Goal: Task Accomplishment & Management: Complete application form

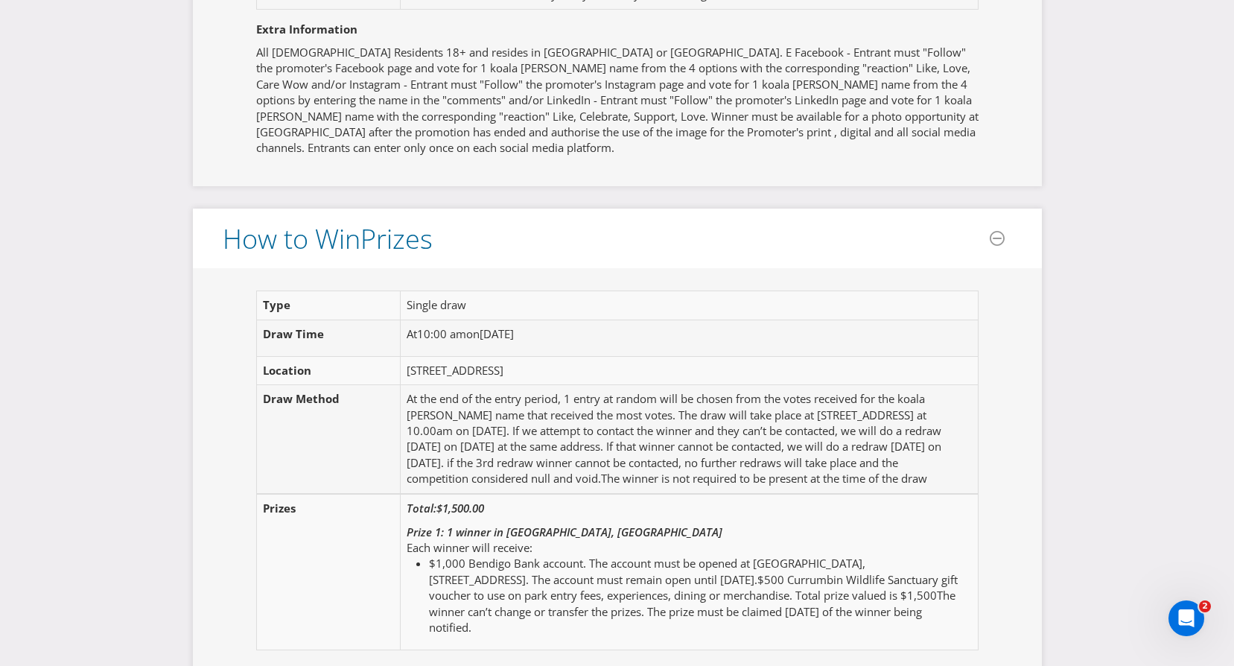
scroll to position [1773, 0]
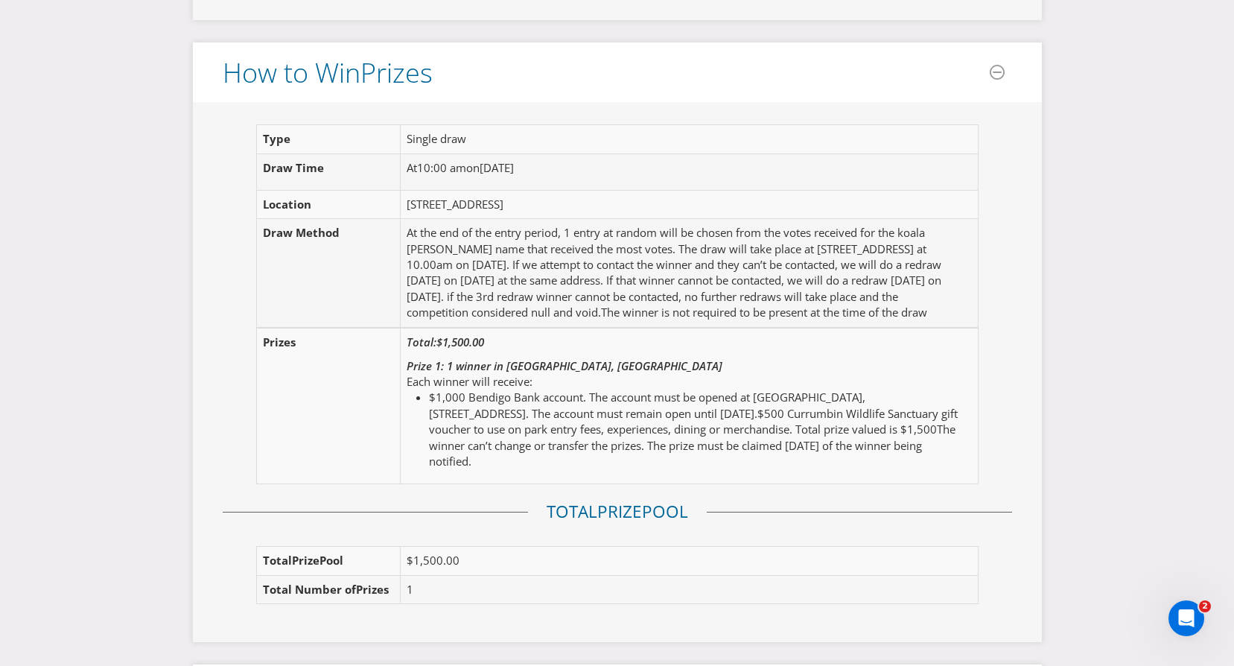
click at [766, 293] on td "At the end of the entry period, 1 entry at random will be chosen from the votes…" at bounding box center [683, 273] width 565 height 109
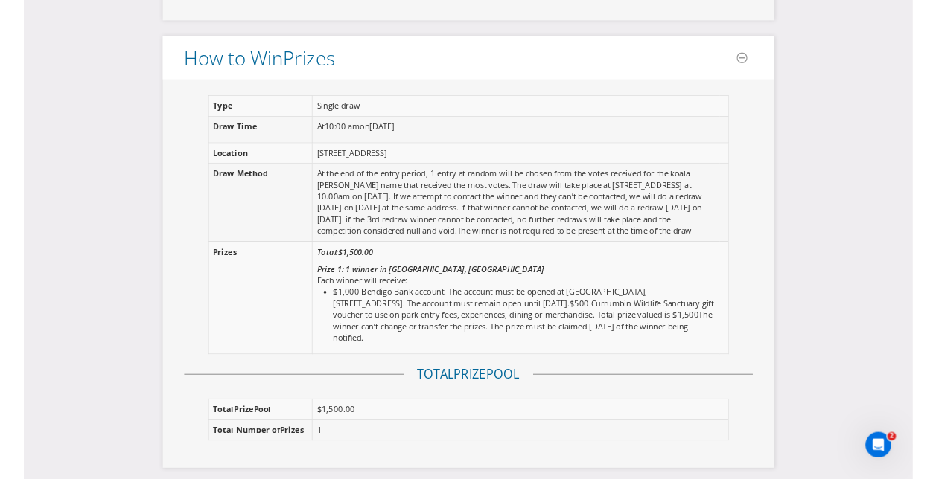
scroll to position [1787, 0]
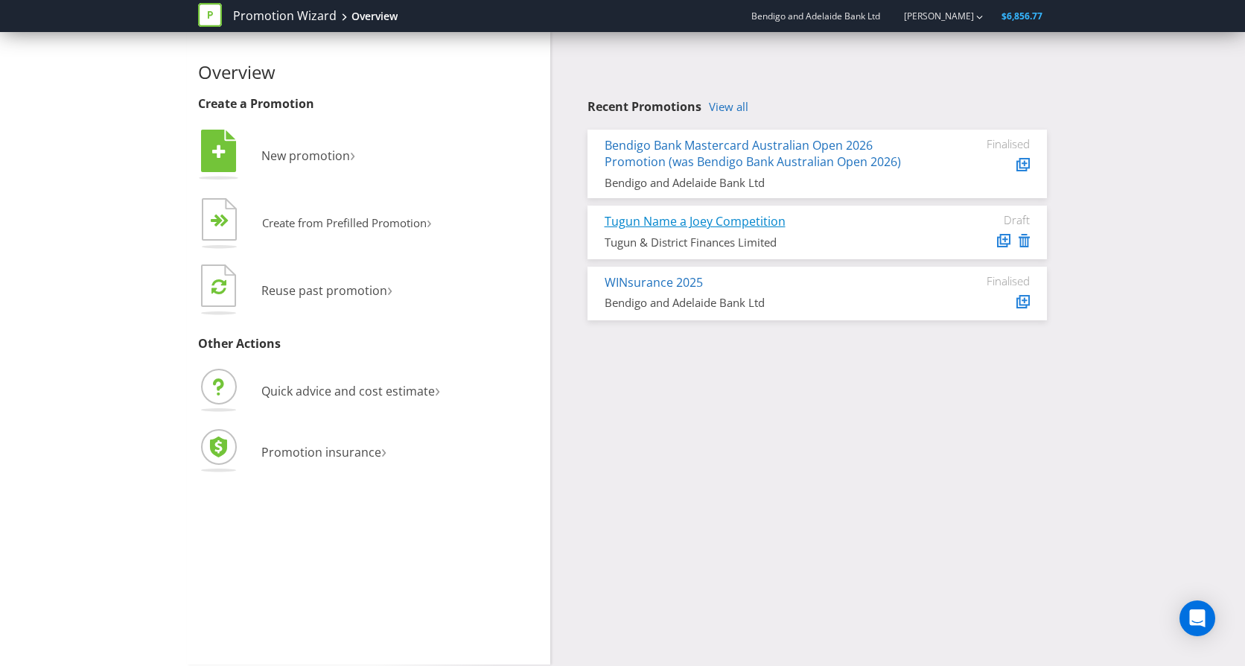
click at [654, 220] on link "Tugun Name a Joey Competition" at bounding box center [695, 221] width 181 height 16
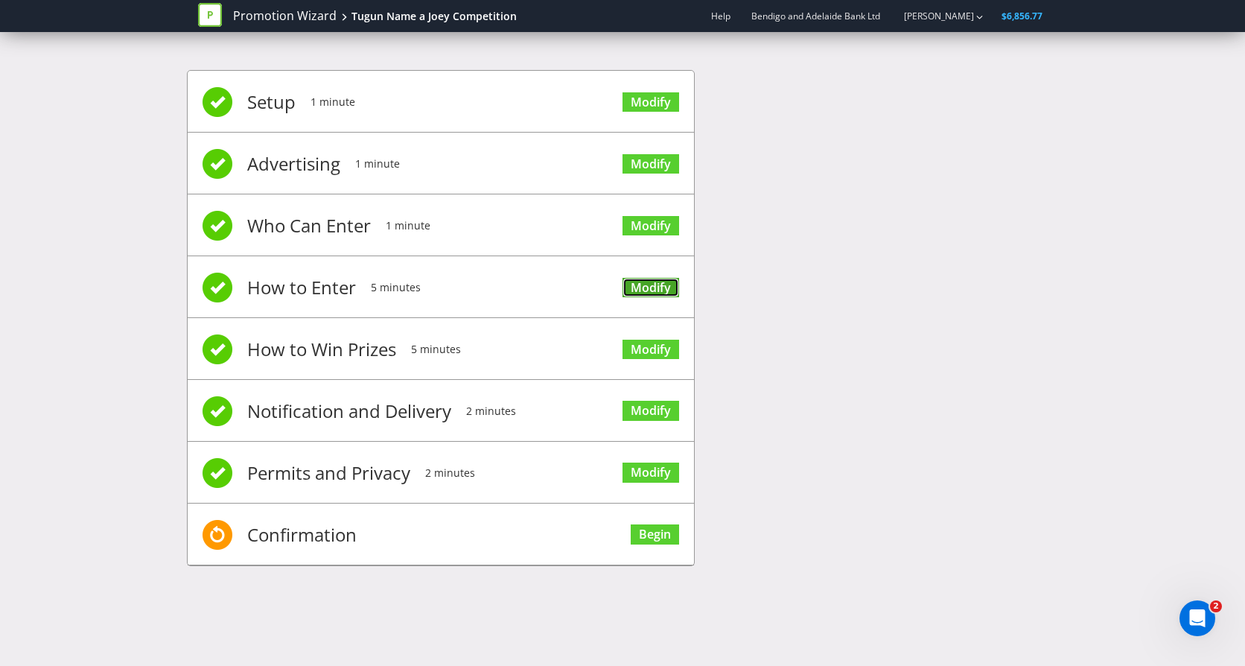
click at [652, 283] on link "Modify" at bounding box center [650, 288] width 57 height 20
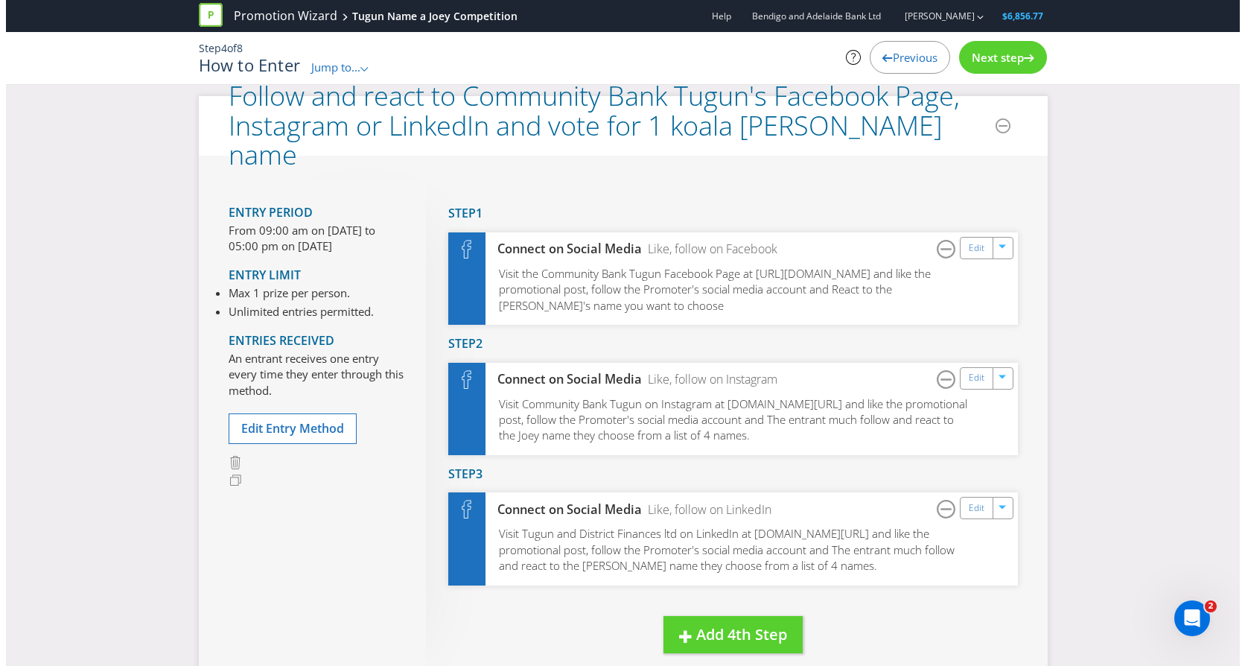
scroll to position [149, 0]
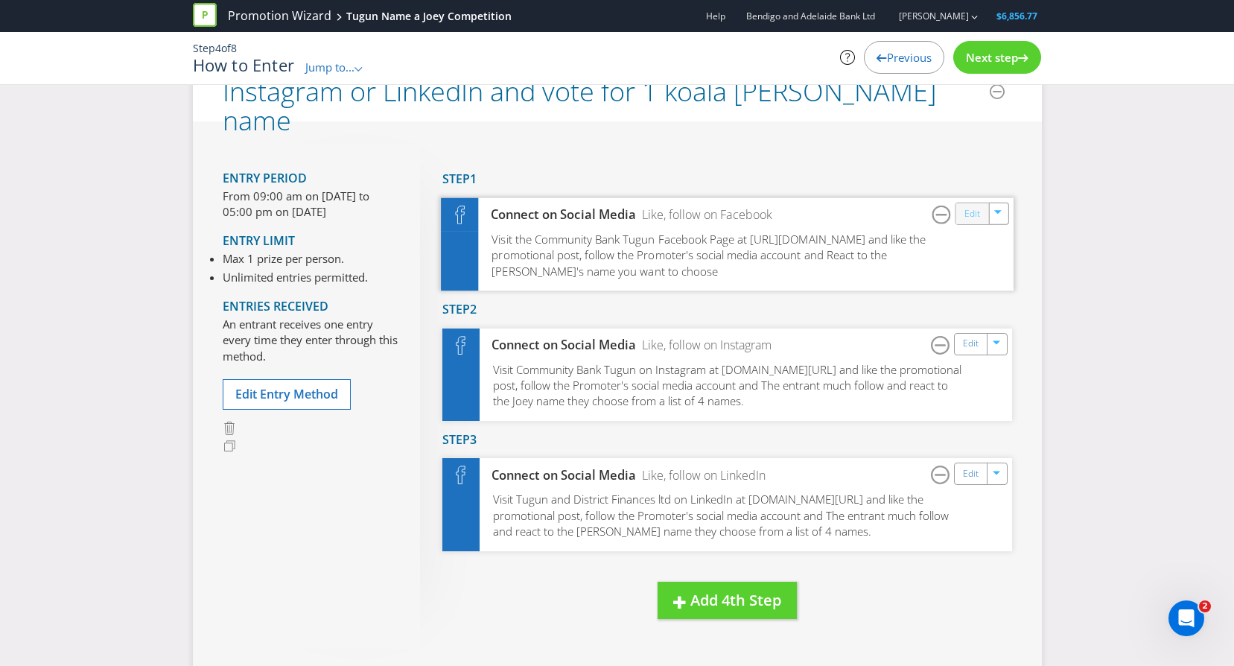
click at [970, 217] on link "Edit" at bounding box center [971, 213] width 16 height 17
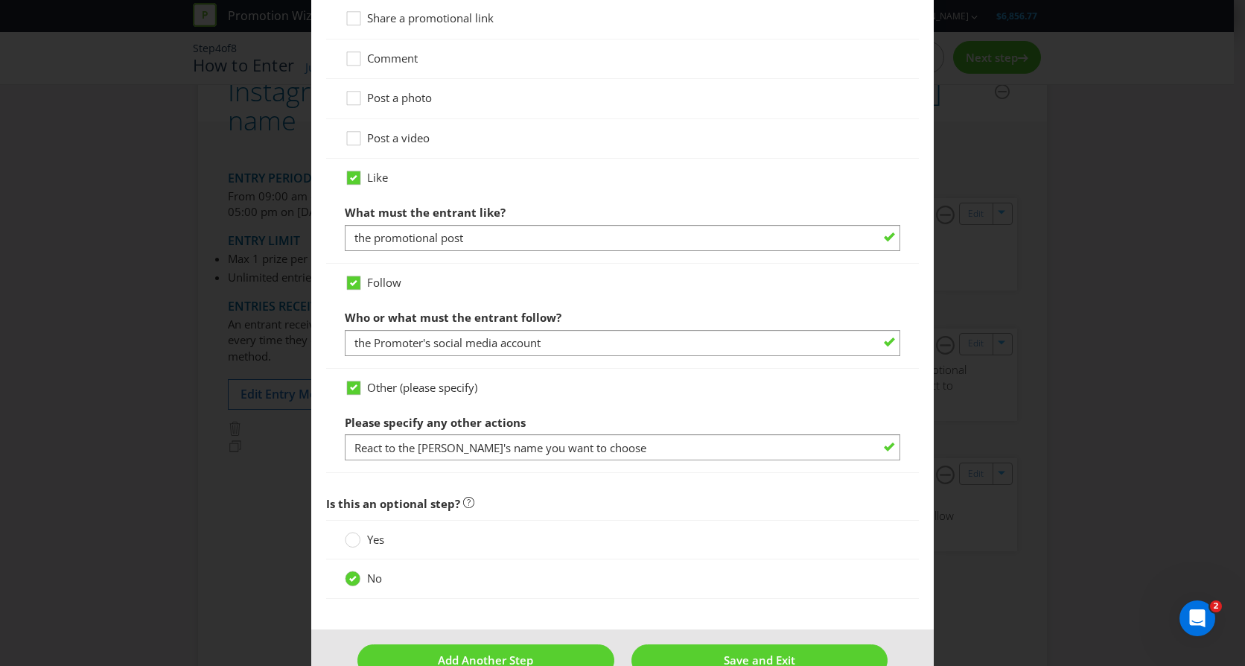
scroll to position [1095, 0]
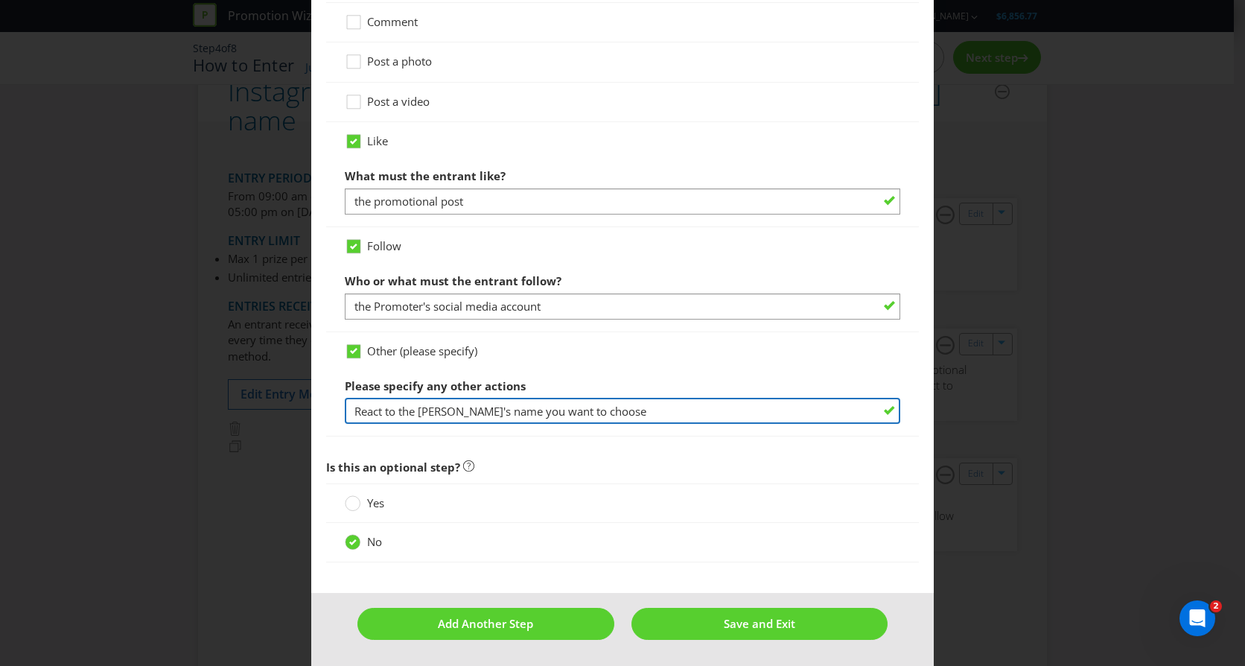
click at [597, 409] on input "React to the Joey's name you want to choose" at bounding box center [622, 411] width 555 height 26
type input "React to the Joey's name you want to choose. OR"
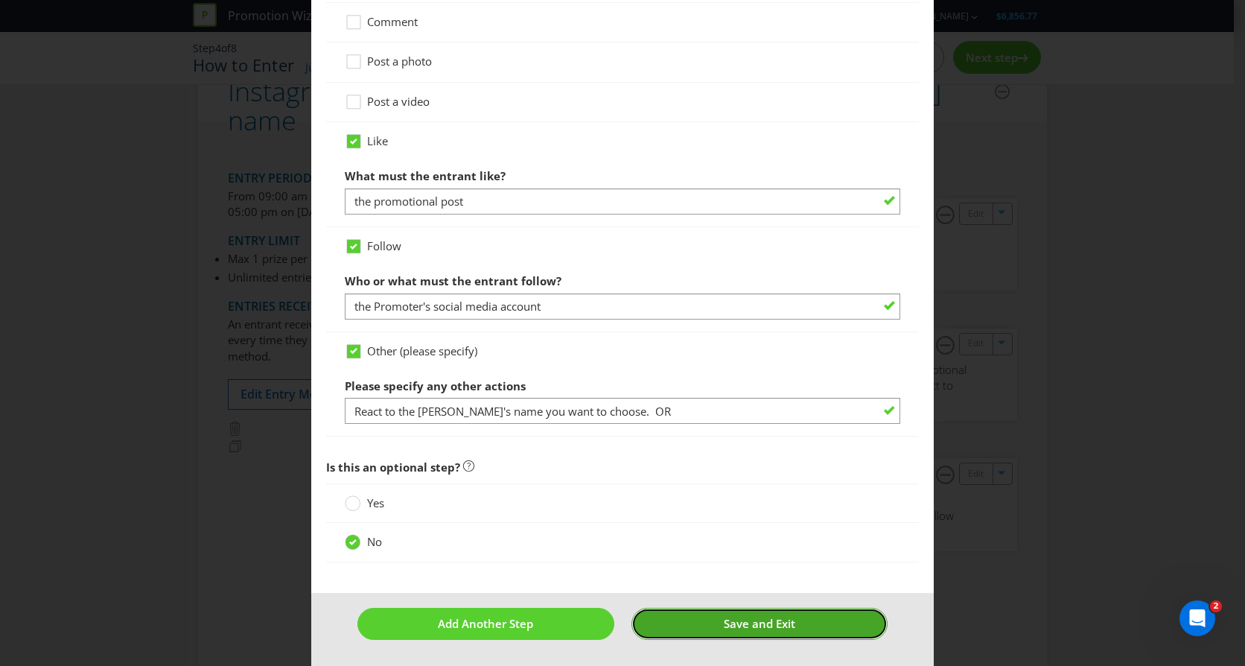
click at [727, 621] on span "Save and Exit" at bounding box center [759, 623] width 71 height 15
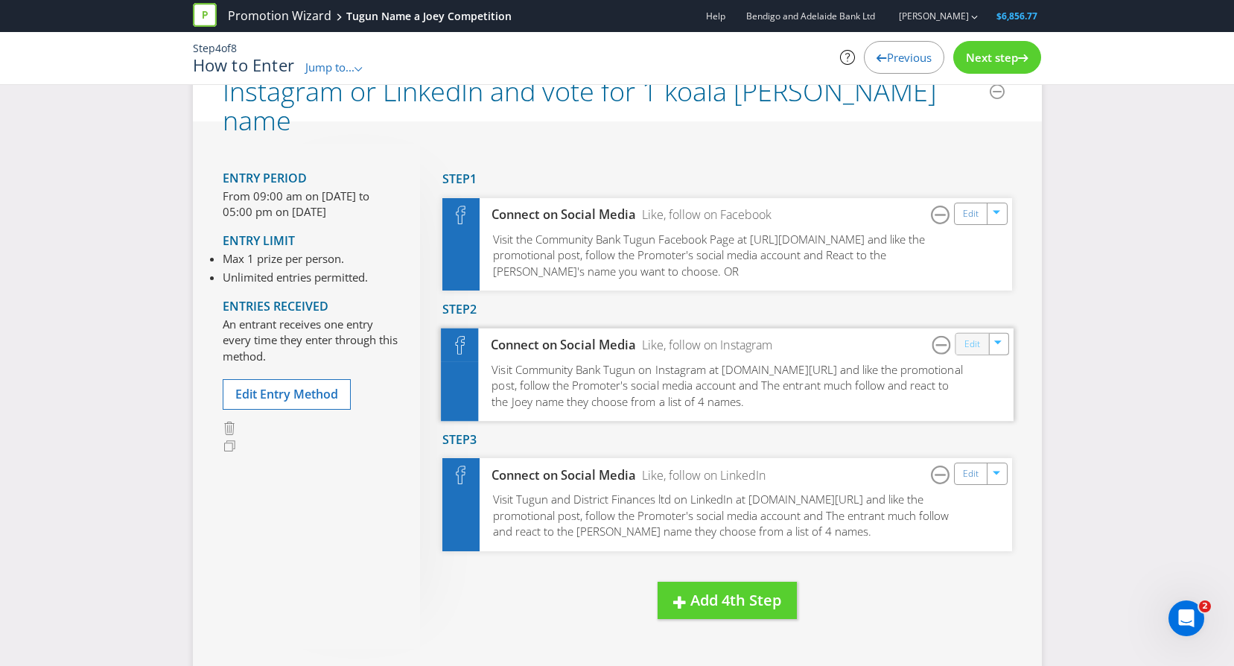
click at [967, 343] on link "Edit" at bounding box center [971, 343] width 16 height 17
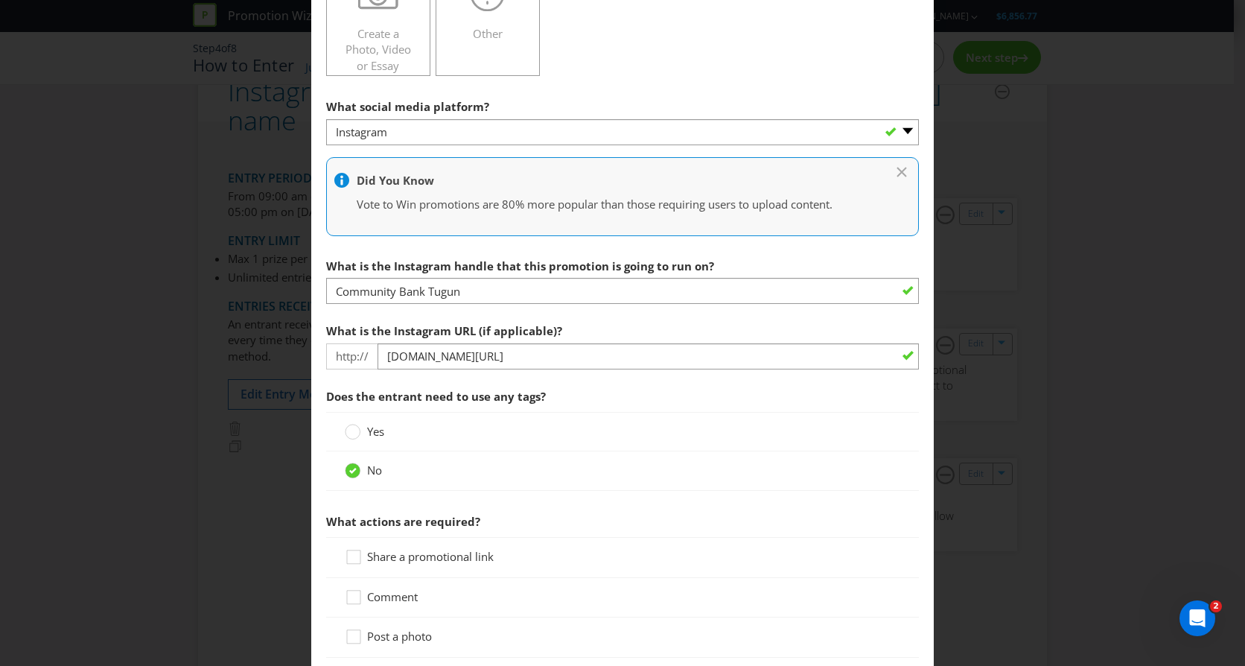
scroll to position [521, 0]
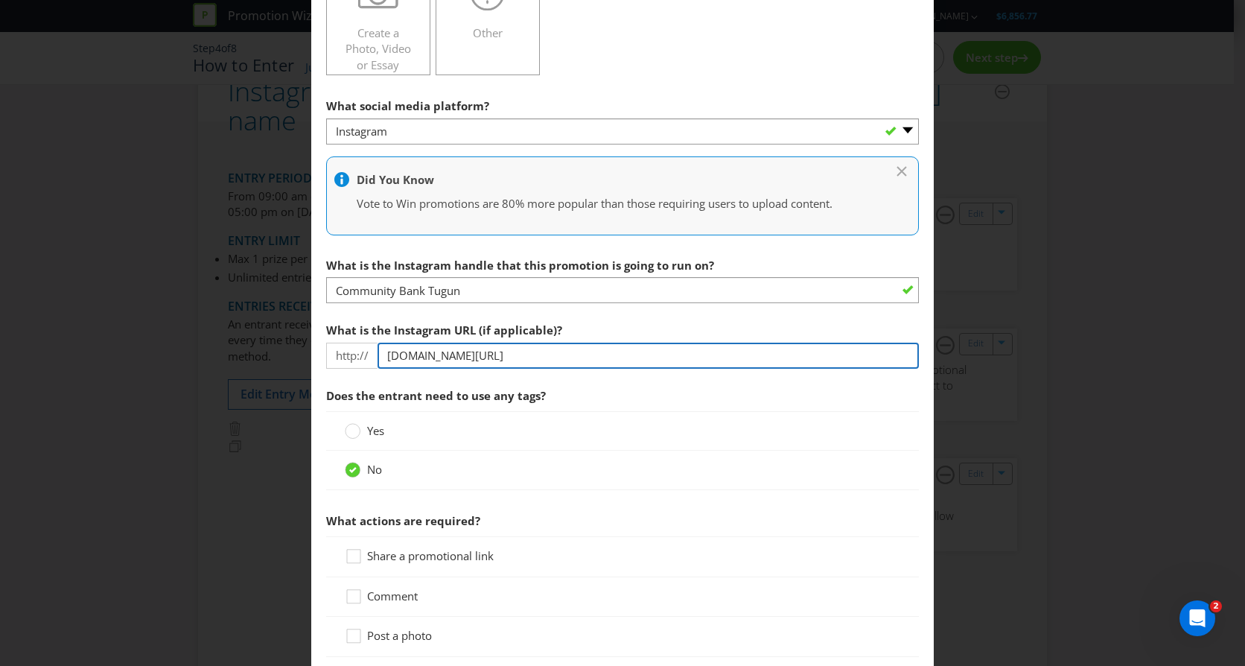
click at [677, 356] on input "www.instagram.com/communitybank_tugun" at bounding box center [647, 355] width 541 height 26
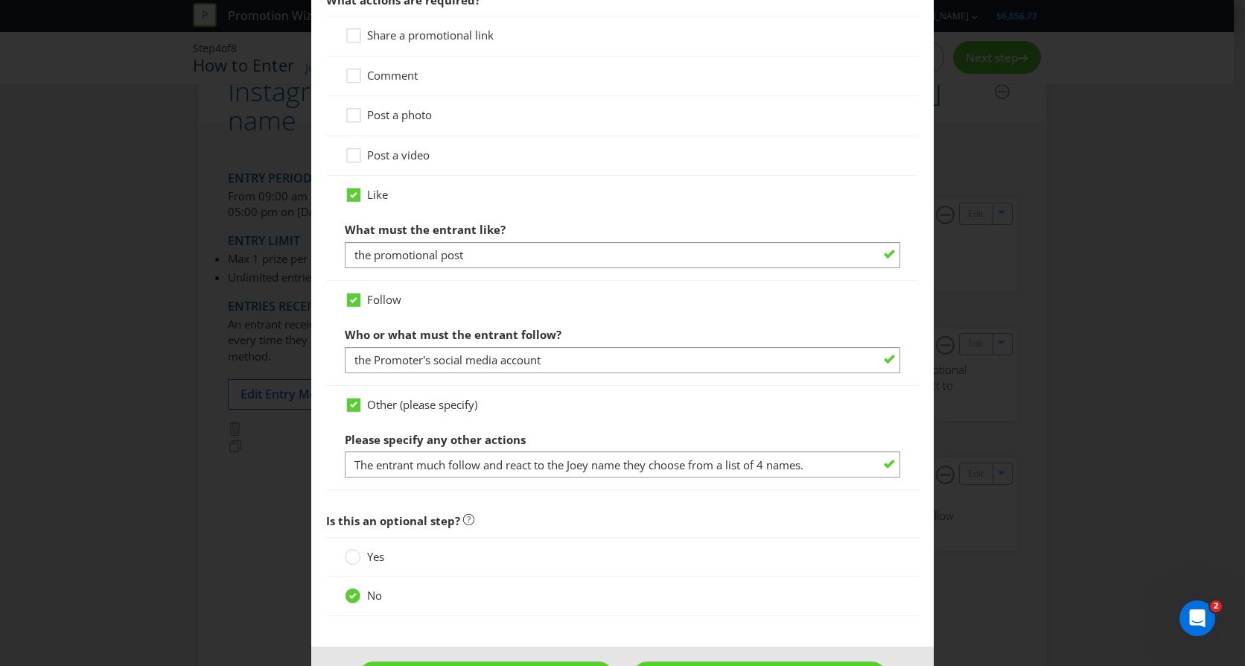
scroll to position [1042, 0]
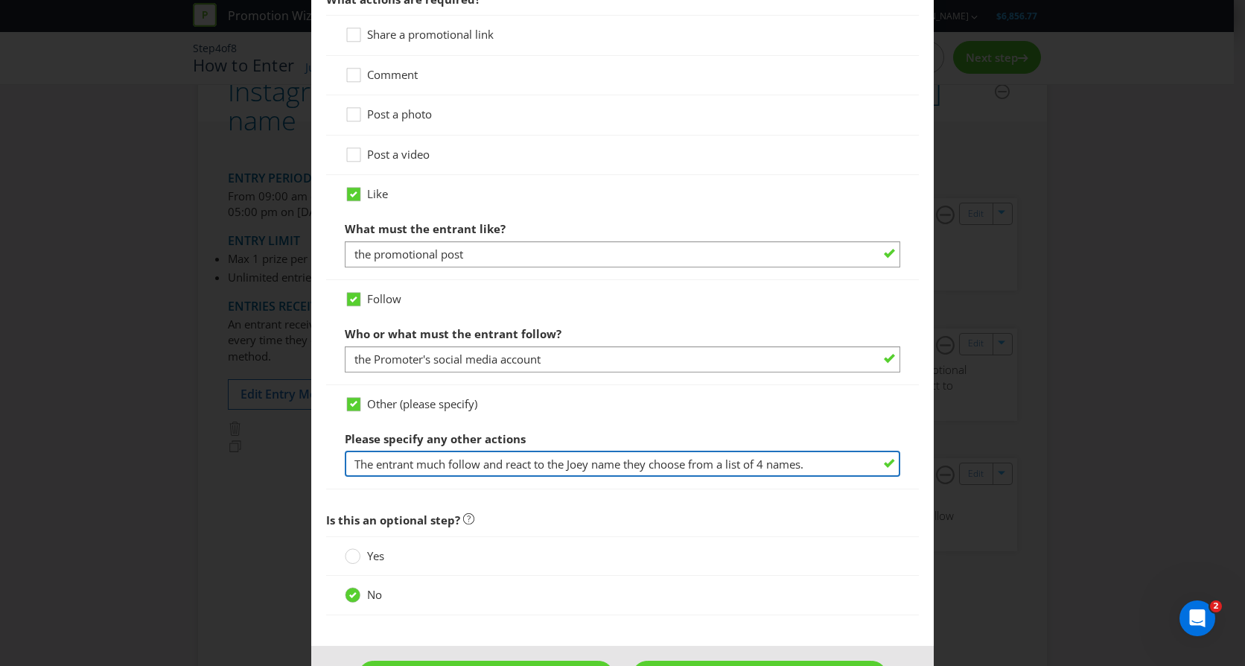
click at [849, 458] on input "The entrant much follow and react to the Joey name they choose from a list of 4…" at bounding box center [622, 463] width 555 height 26
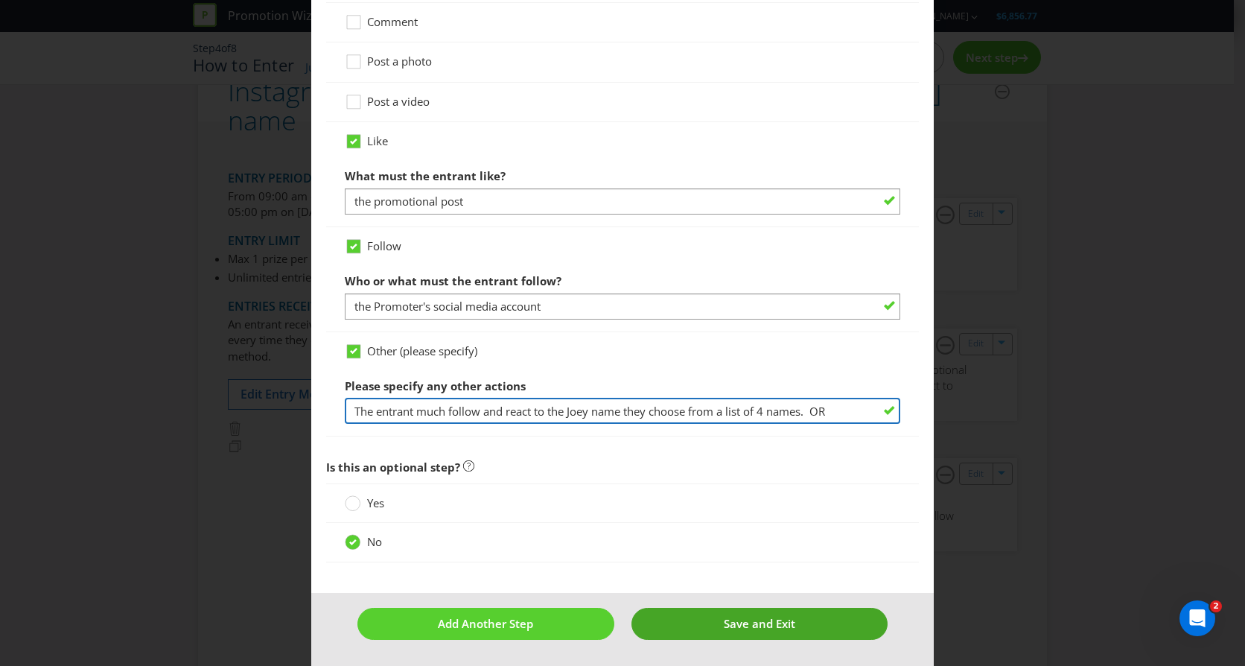
type input "The entrant much follow and react to the Joey name they choose from a list of 4…"
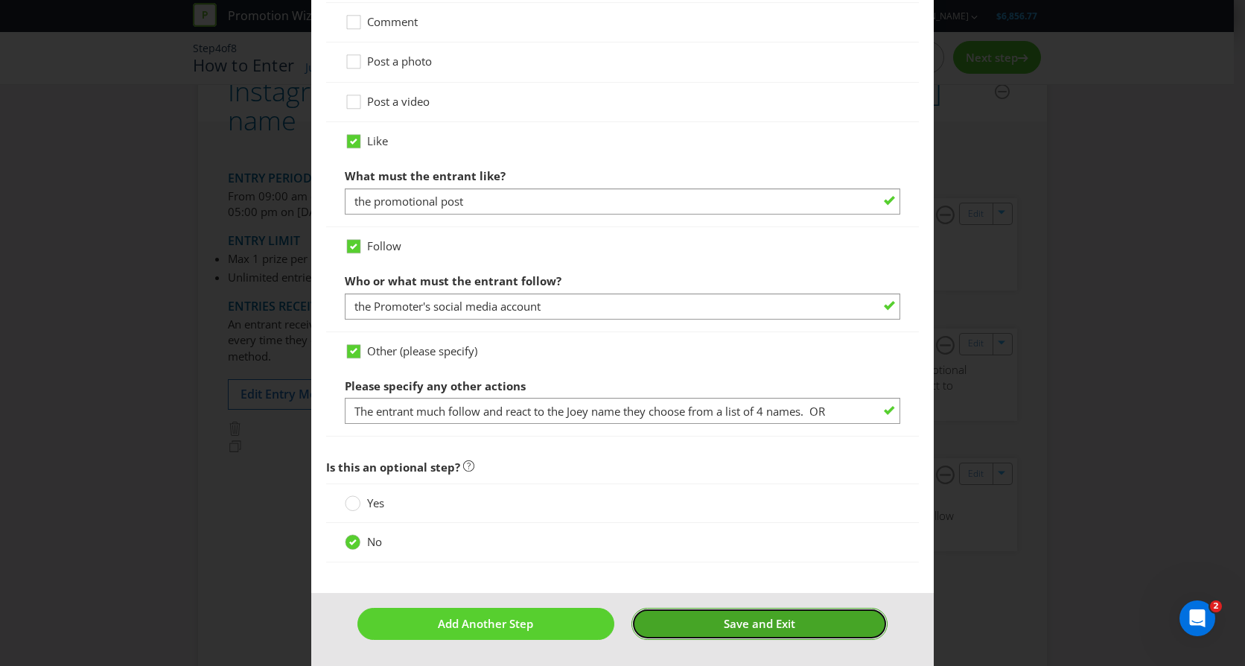
click at [773, 618] on span "Save and Exit" at bounding box center [759, 623] width 71 height 15
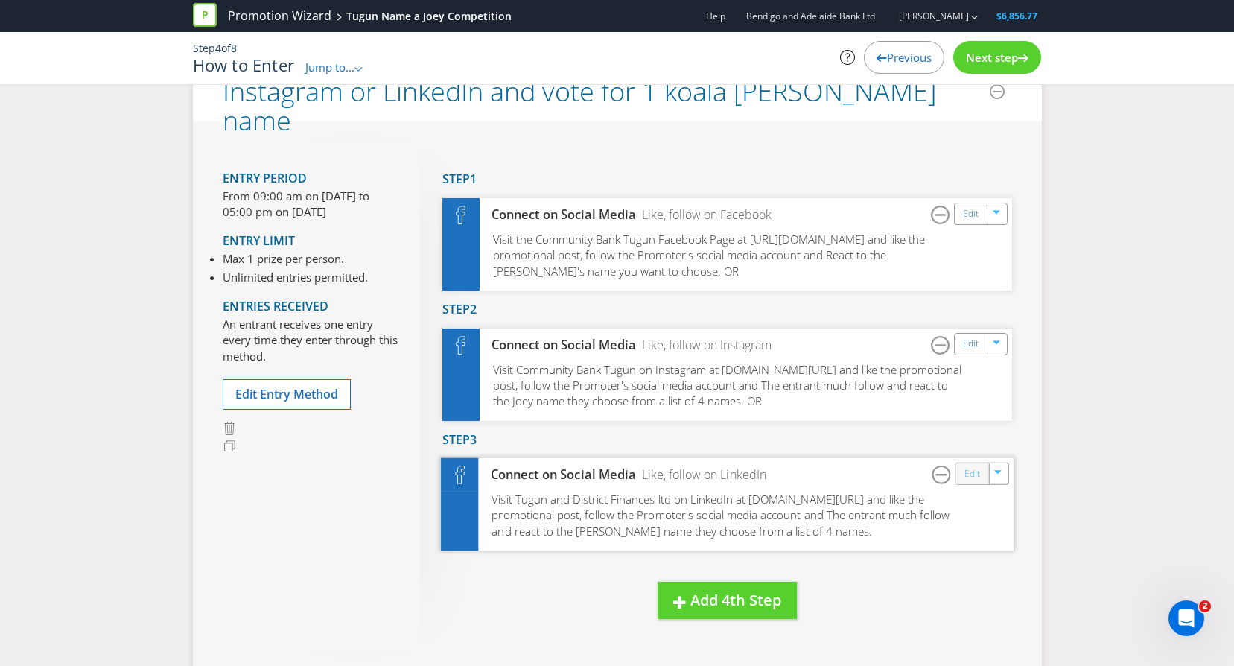
click at [964, 471] on link "Edit" at bounding box center [971, 473] width 16 height 17
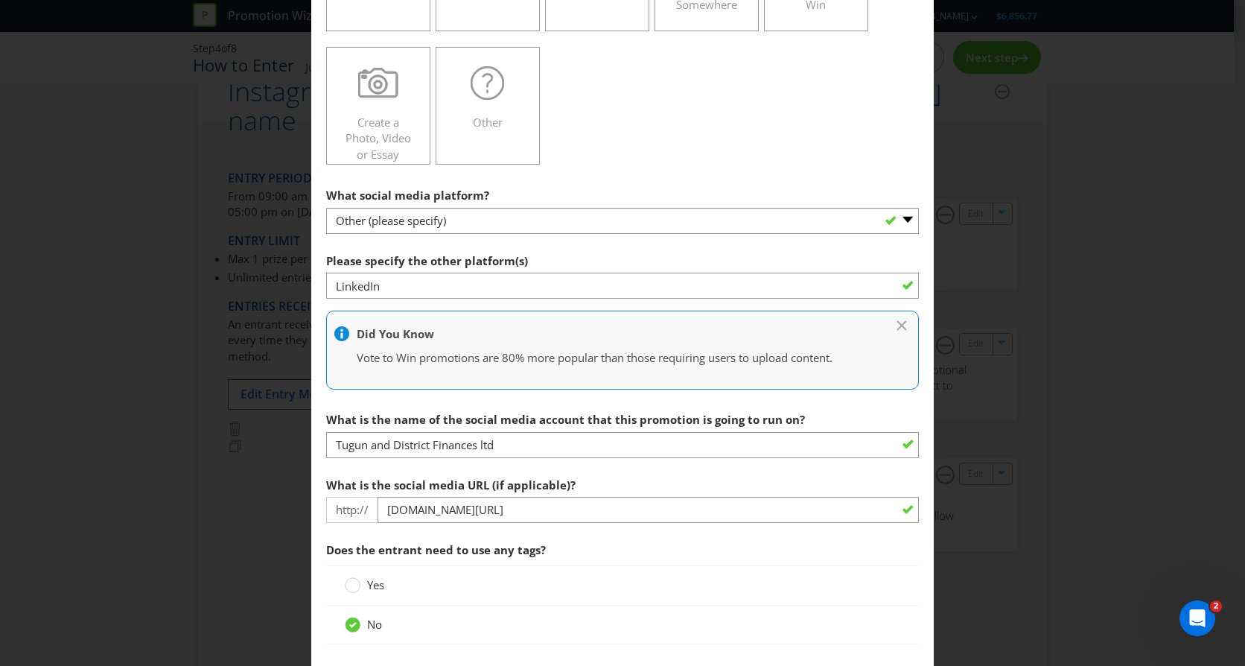
scroll to position [447, 0]
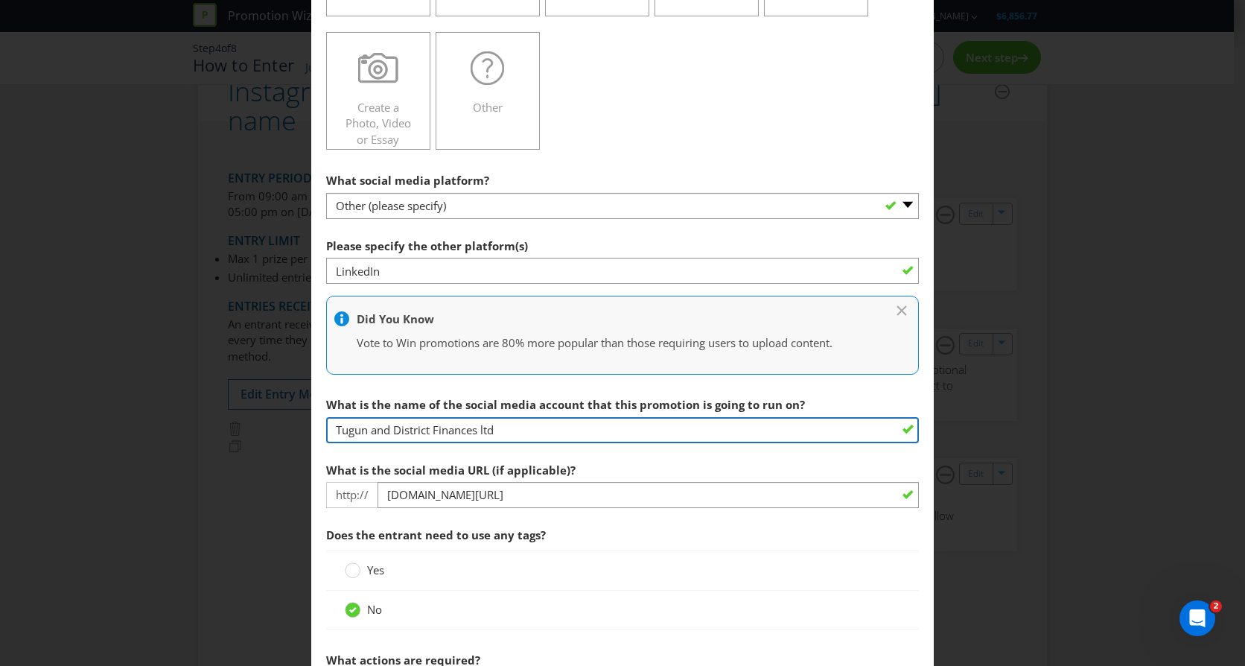
click at [527, 434] on input "Tugun and District Finances ltd" at bounding box center [622, 430] width 593 height 26
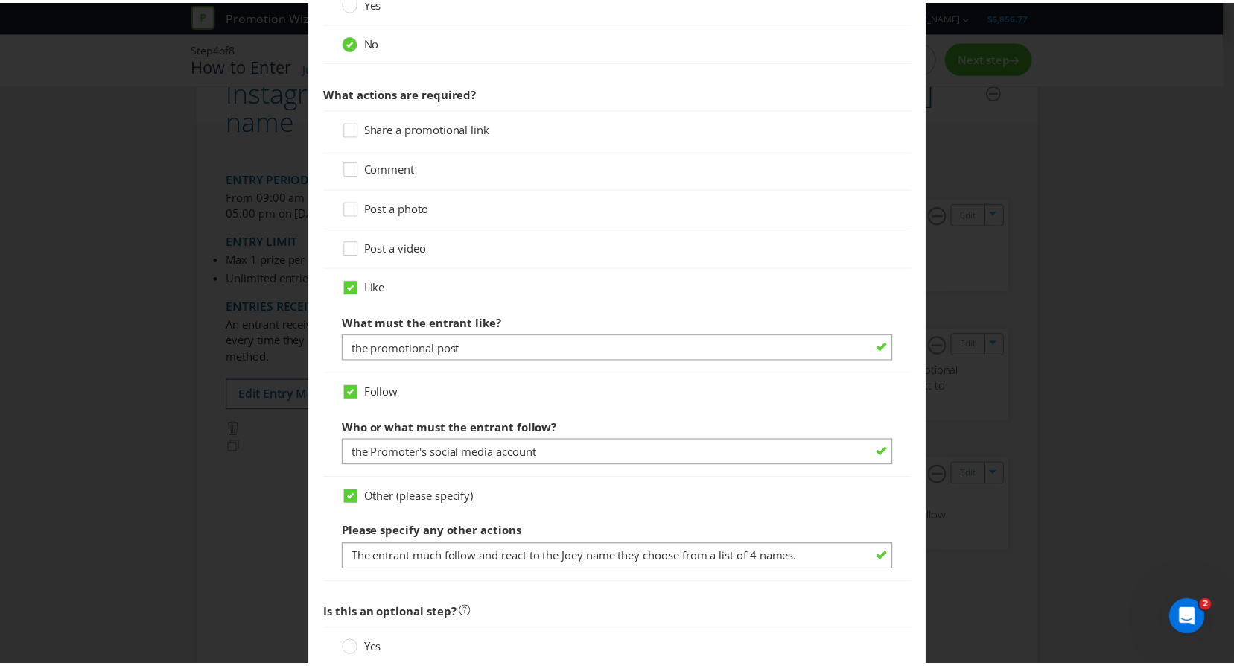
scroll to position [1161, 0]
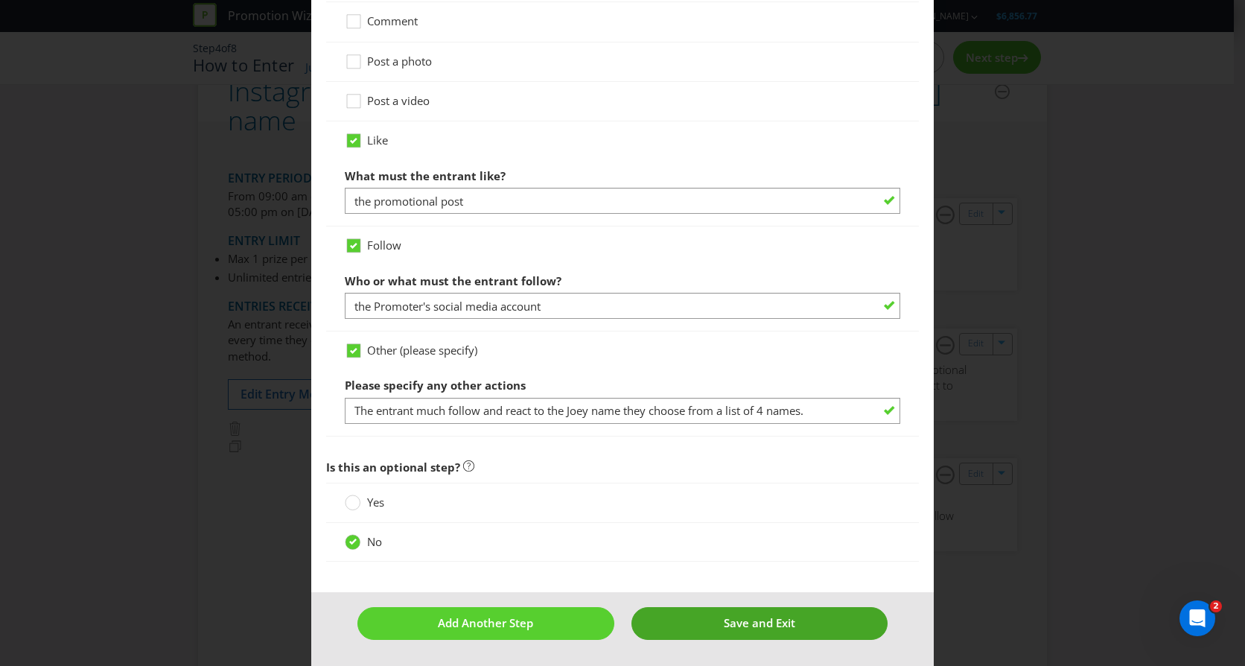
type input "Tugun and District Finances Ltd"
click at [758, 619] on span "Save and Exit" at bounding box center [759, 622] width 71 height 15
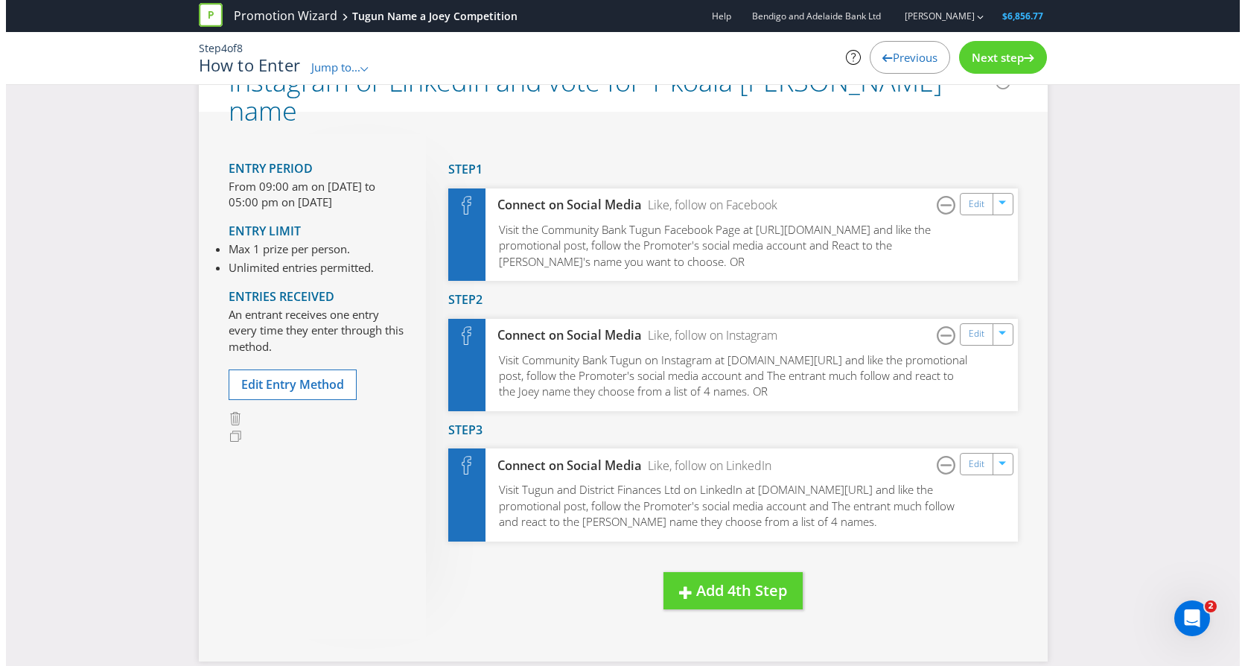
scroll to position [154, 0]
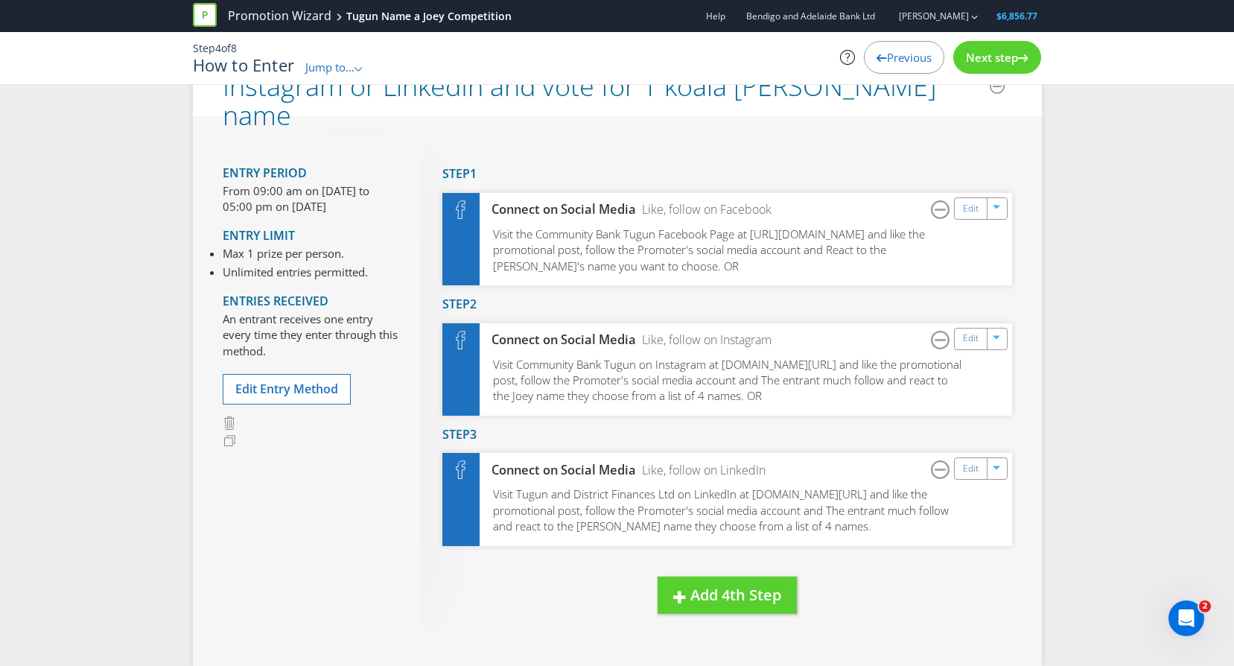
click at [1004, 50] on span "Next step" at bounding box center [992, 57] width 52 height 15
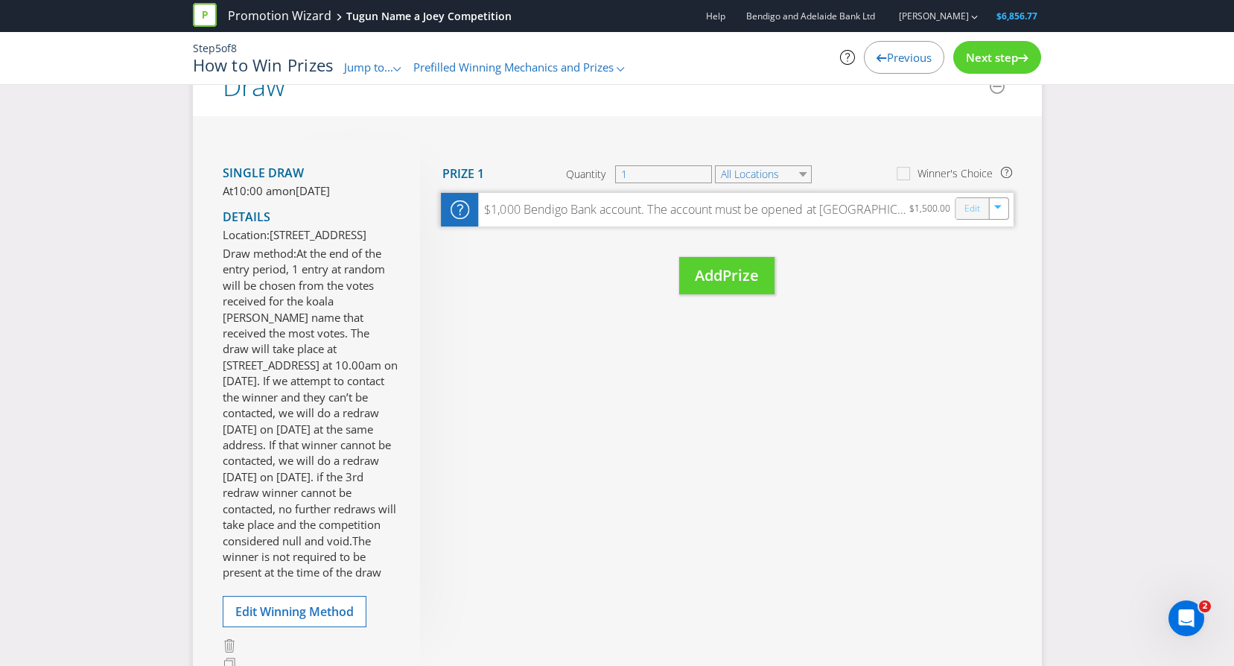
click at [972, 205] on link "Edit" at bounding box center [971, 208] width 16 height 17
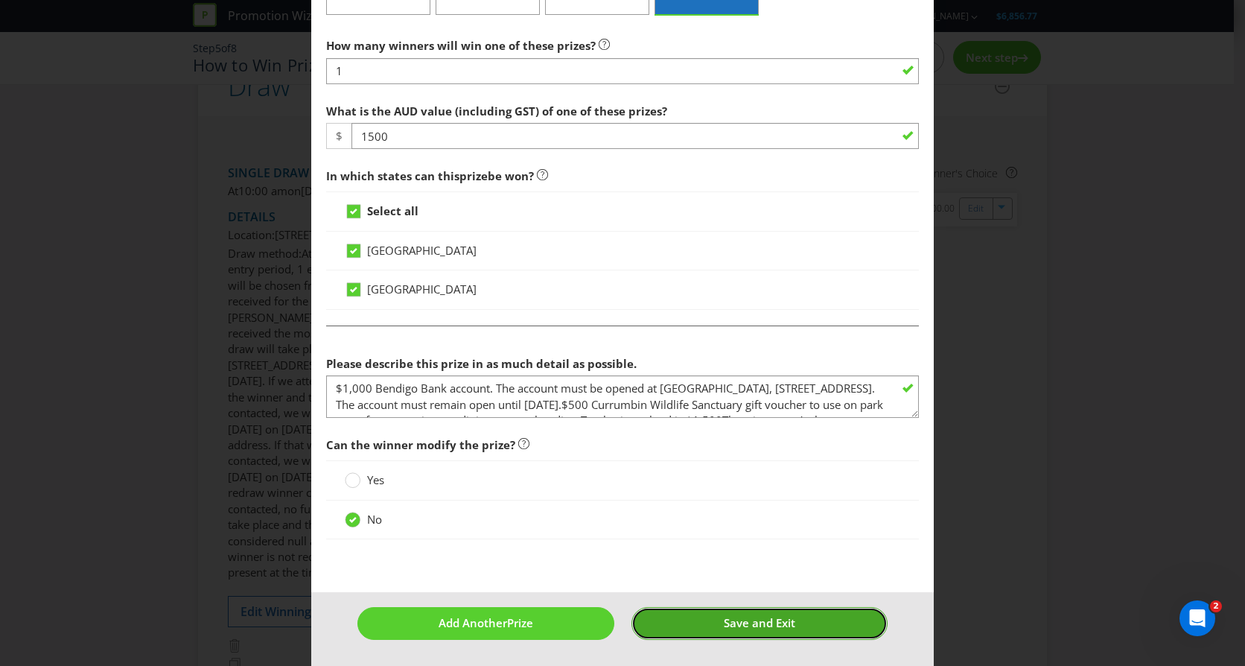
click at [749, 620] on span "Save and Exit" at bounding box center [759, 622] width 71 height 15
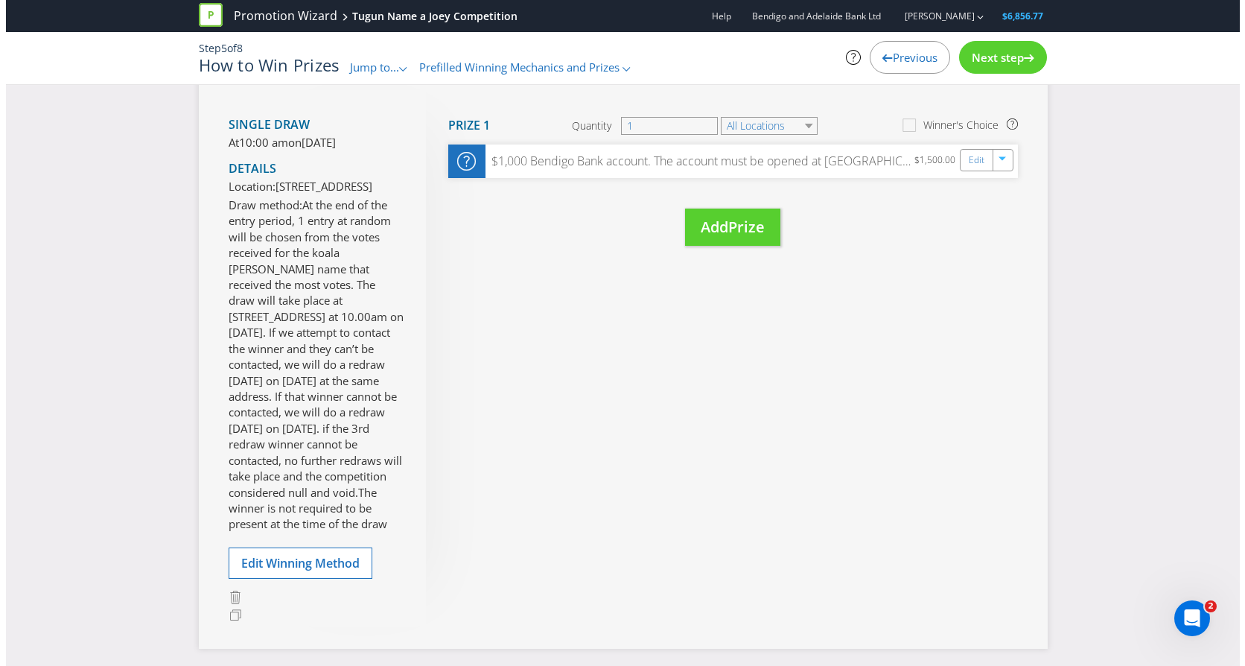
scroll to position [223, 0]
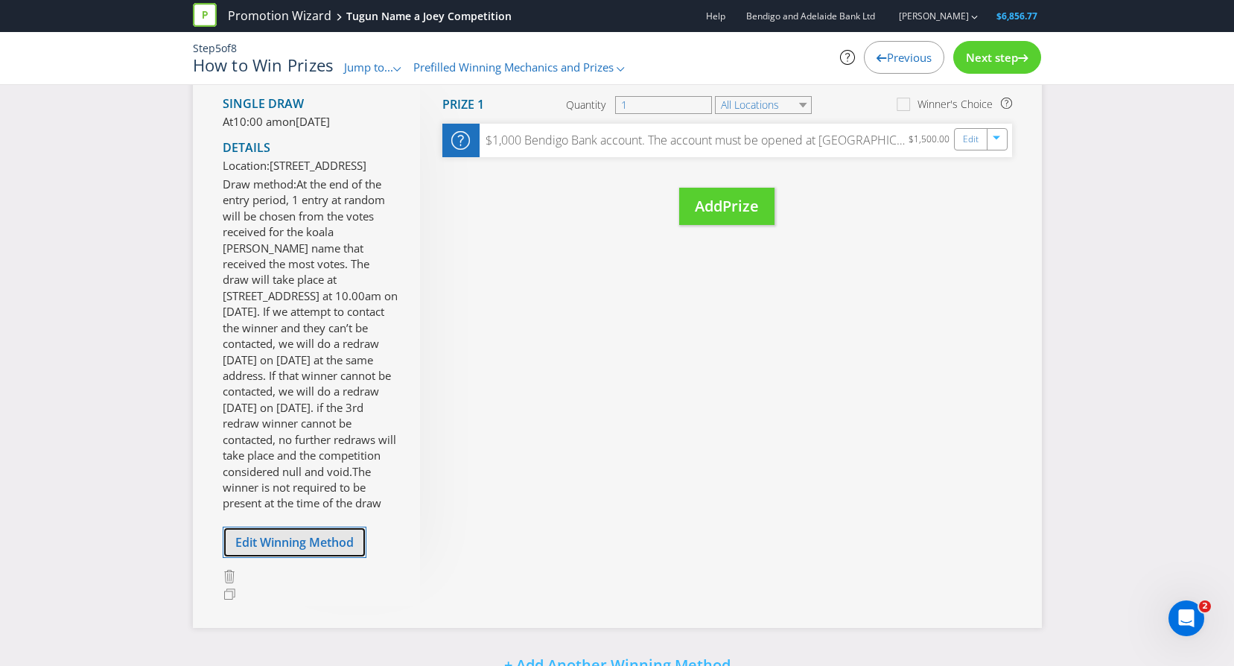
click at [308, 550] on span "Edit Winning Method" at bounding box center [294, 542] width 118 height 16
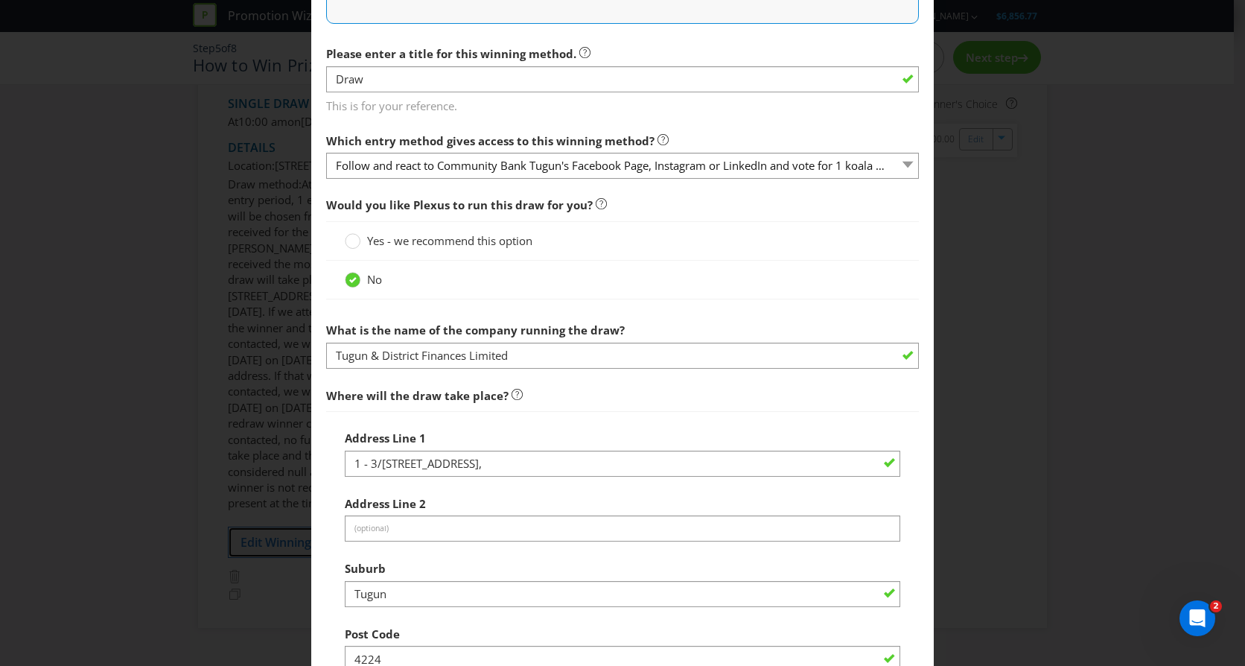
scroll to position [325, 0]
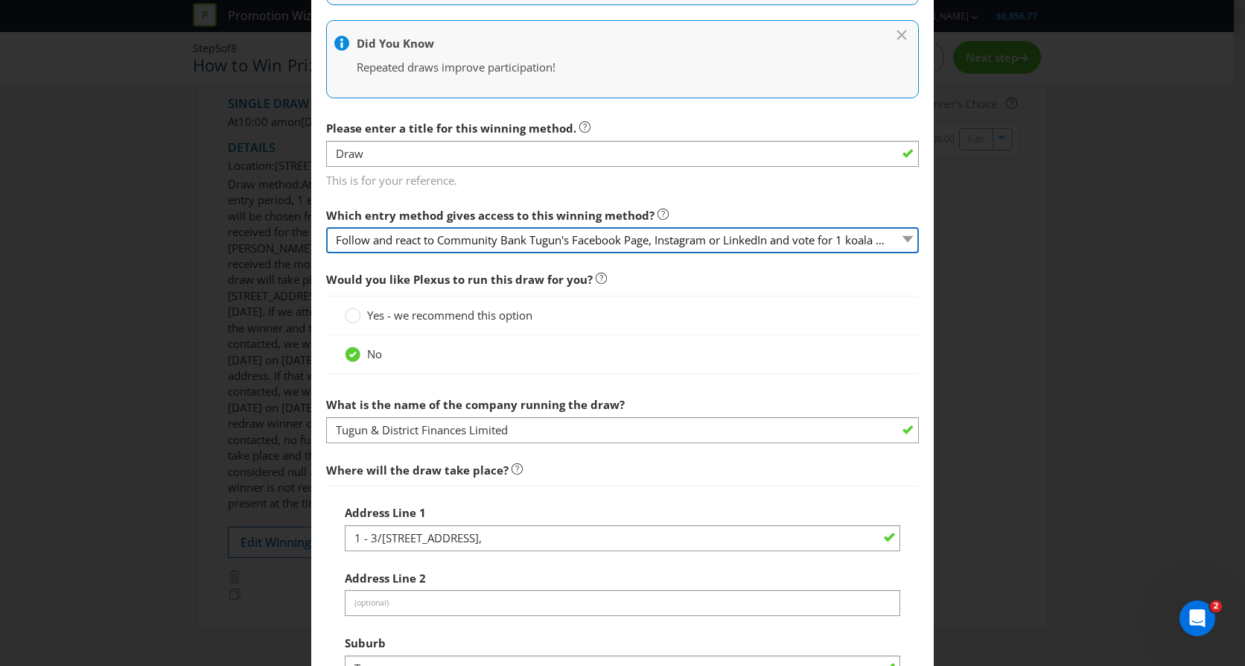
click at [898, 236] on select "Follow and react to Community Bank Tugun's Facebook Page, Instagram or LinkedIn…" at bounding box center [622, 240] width 593 height 26
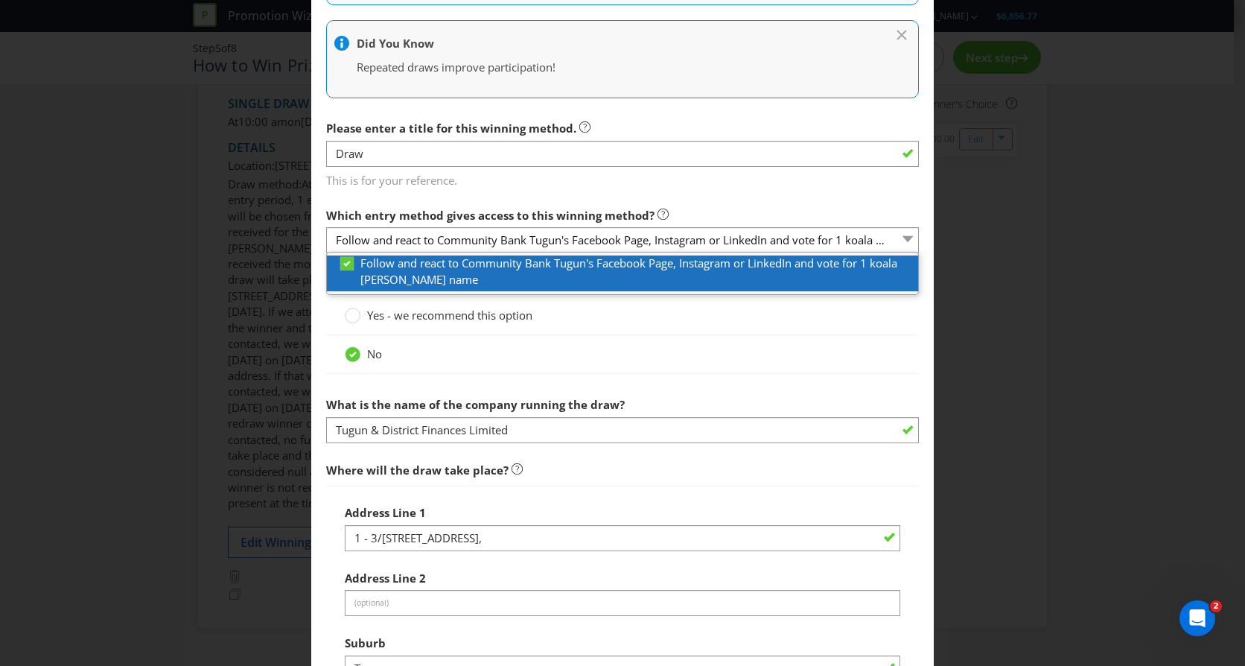
click at [708, 284] on label "Follow and react to Community Bank Tugun's Facebook Page, Instagram or LinkedIn…" at bounding box center [628, 271] width 580 height 32
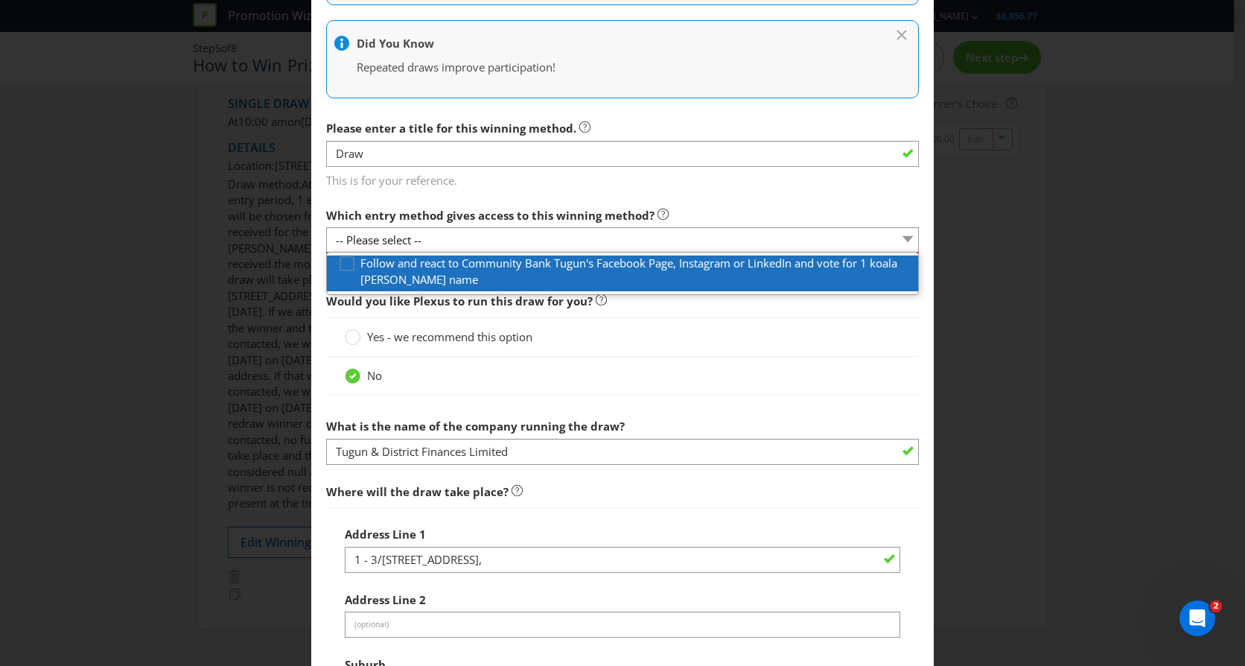
click at [868, 270] on span "Follow and react to Community Bank Tugun's Facebook Page, Instagram or LinkedIn…" at bounding box center [628, 270] width 537 height 31
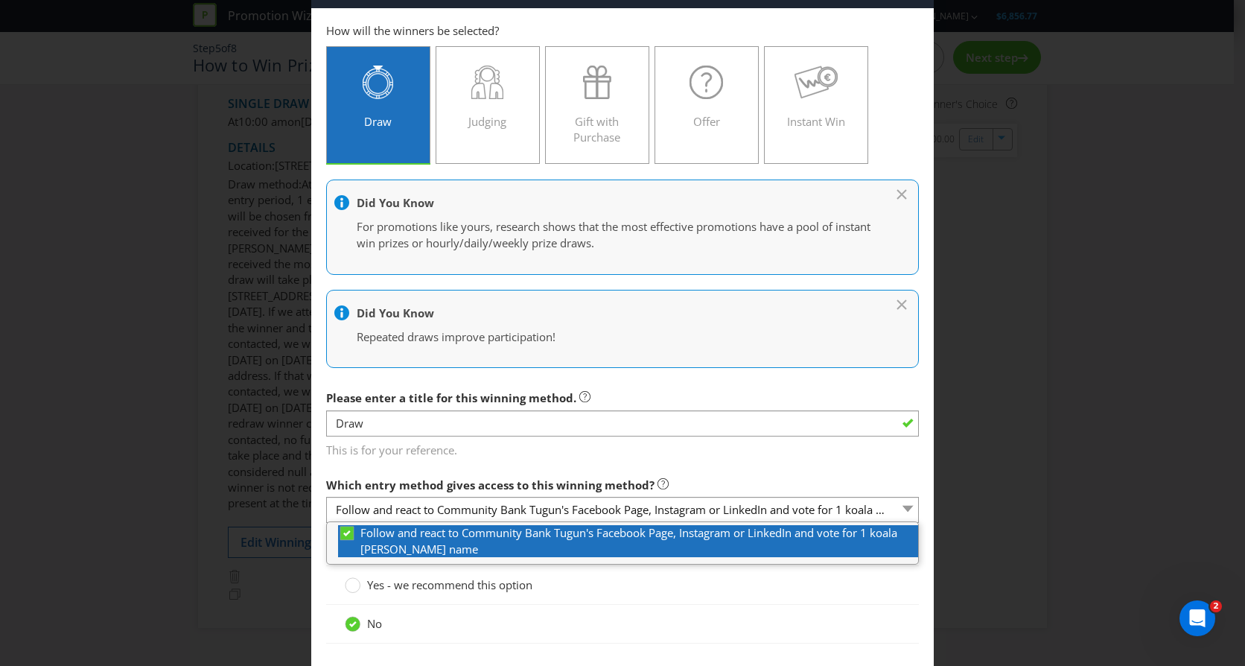
scroll to position [149, 0]
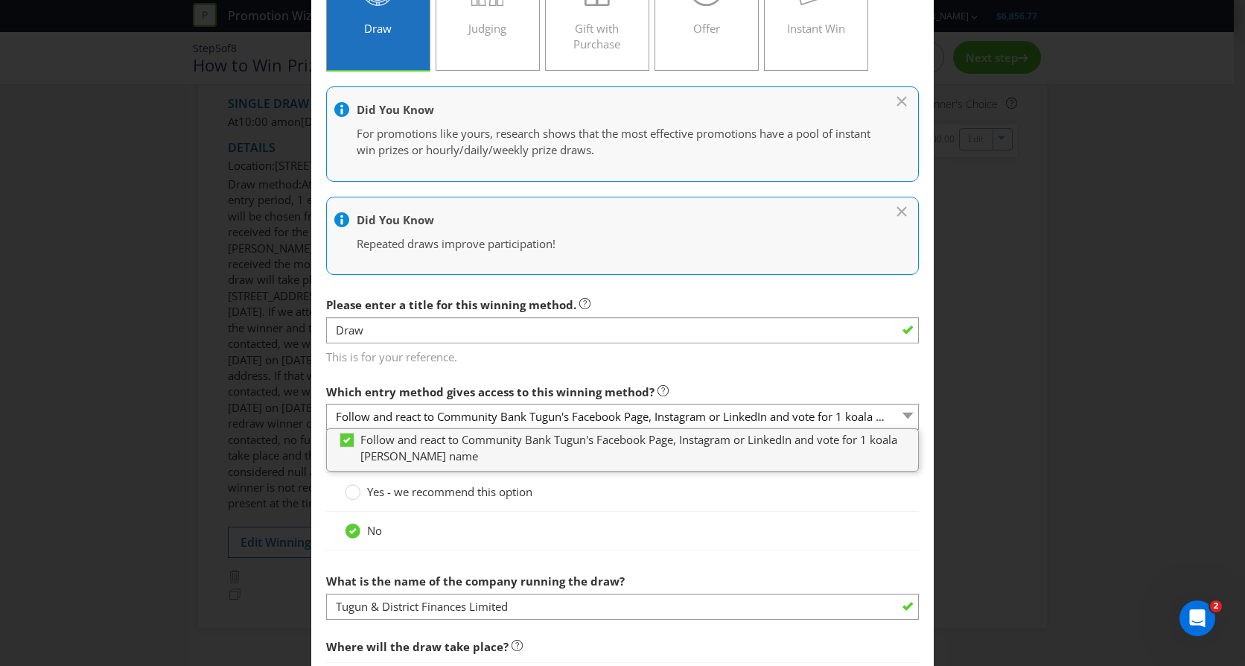
click at [796, 379] on div "Which entry method gives access to this winning method? Follow and react to Com…" at bounding box center [622, 404] width 593 height 54
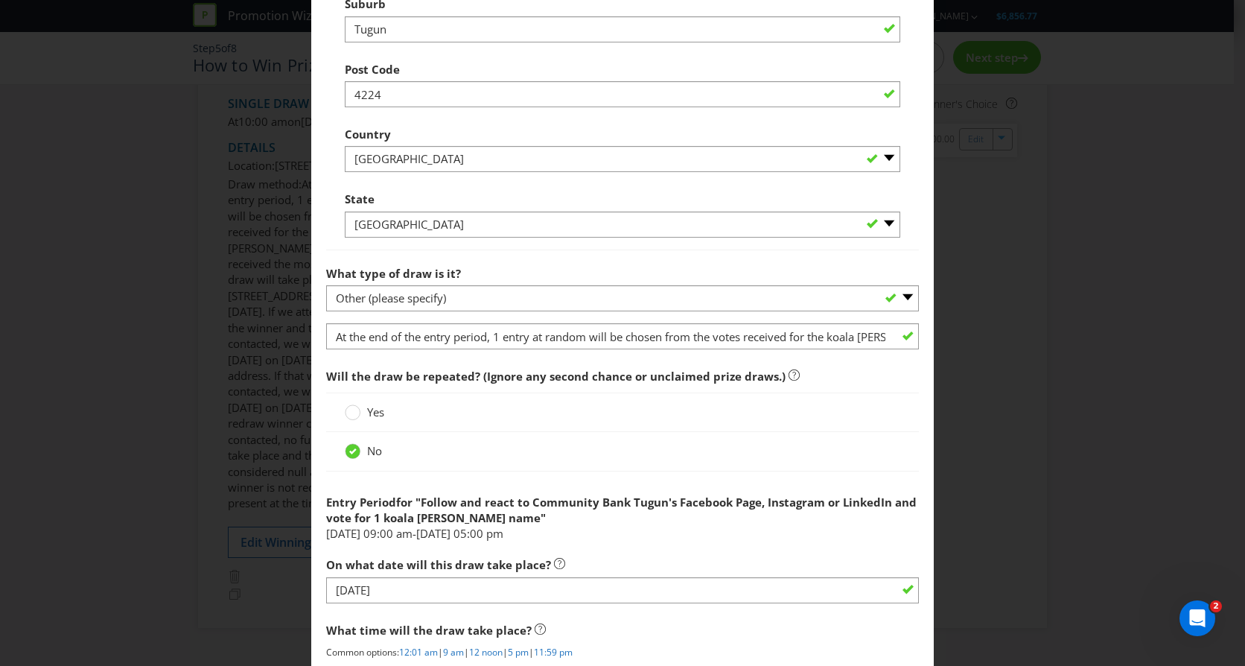
scroll to position [968, 0]
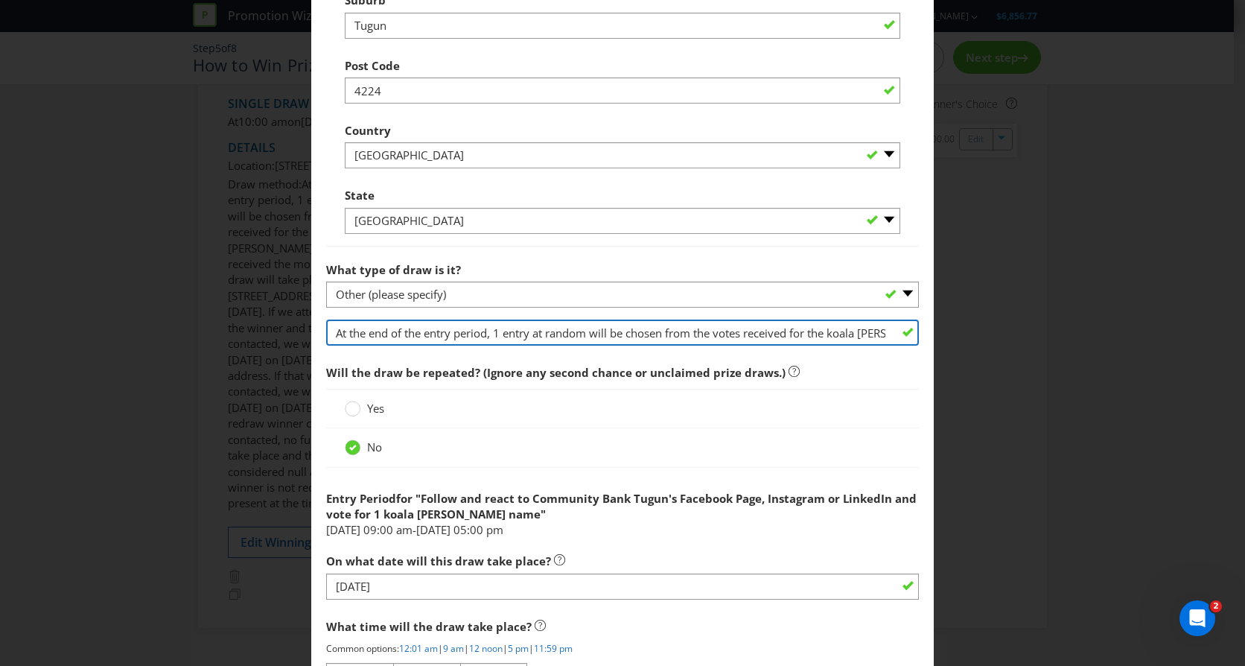
click at [860, 337] on input "At the end of the entry period, 1 entry at random will be chosen from the votes…" at bounding box center [622, 332] width 593 height 26
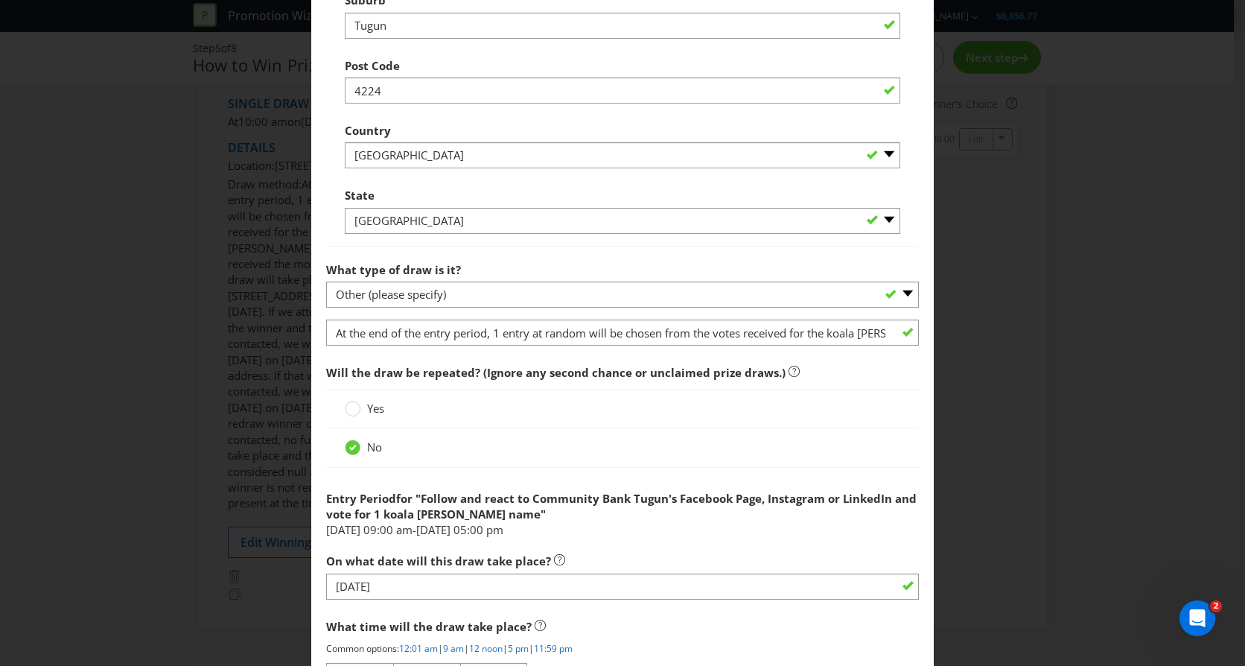
click at [820, 417] on div "Yes" at bounding box center [622, 408] width 593 height 39
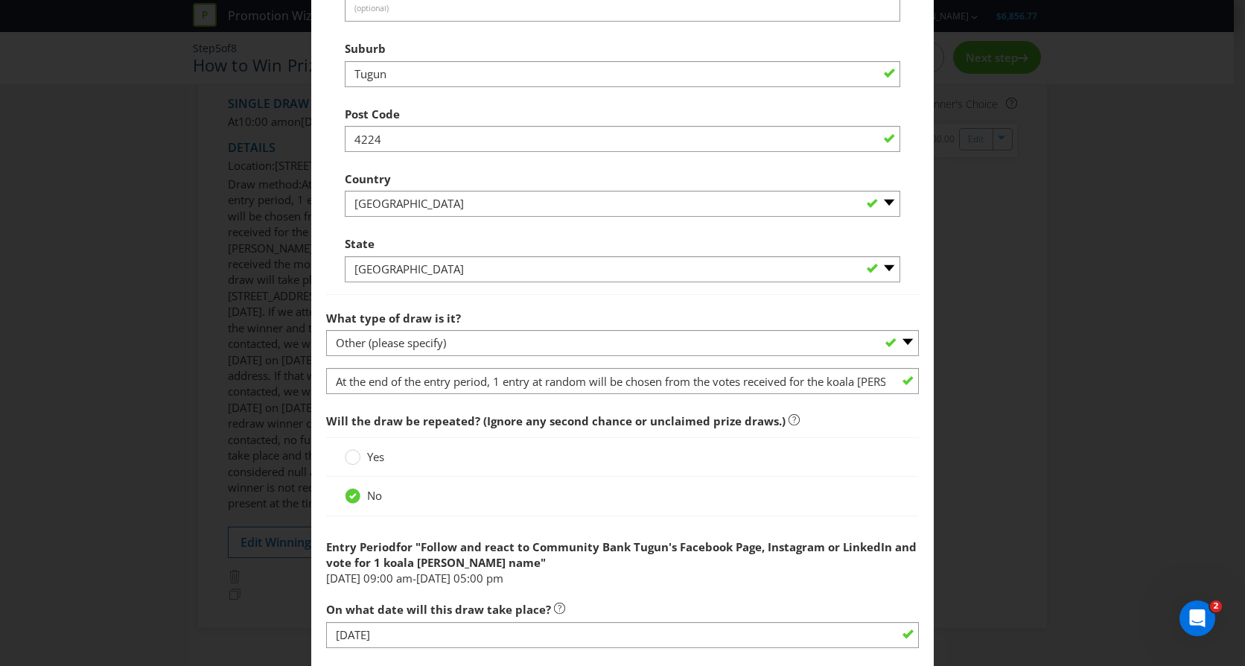
scroll to position [921, 0]
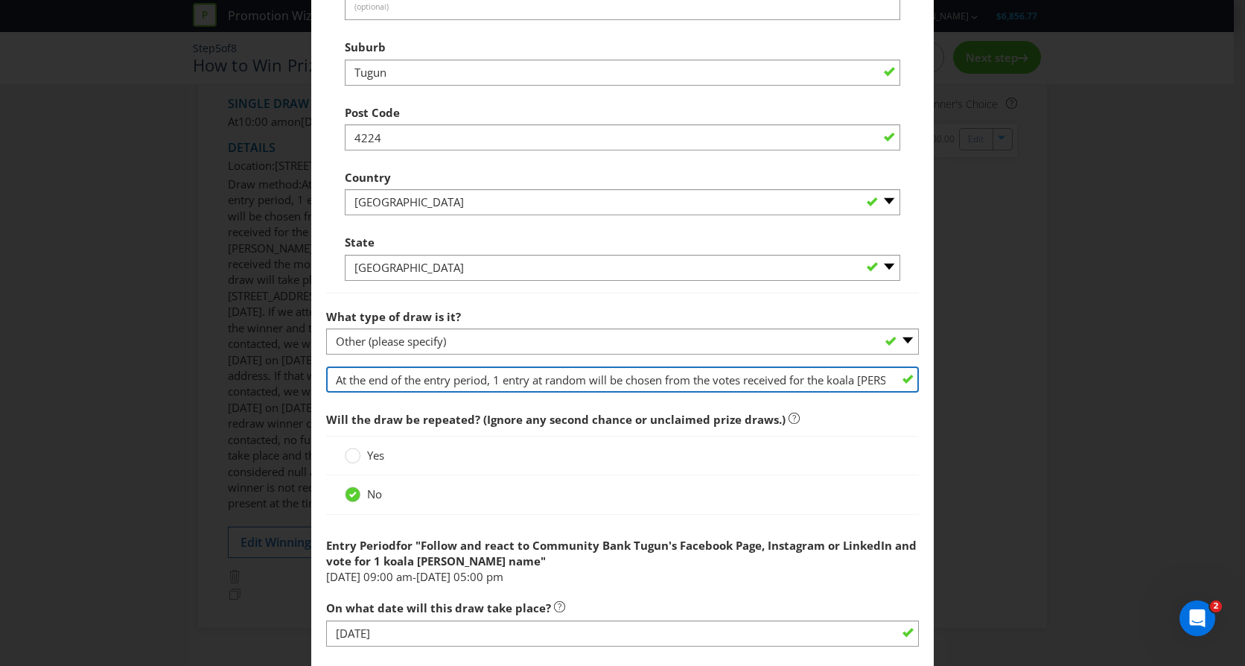
click at [877, 378] on input "At the end of the entry period, 1 entry at random will be chosen from the votes…" at bounding box center [622, 379] width 593 height 26
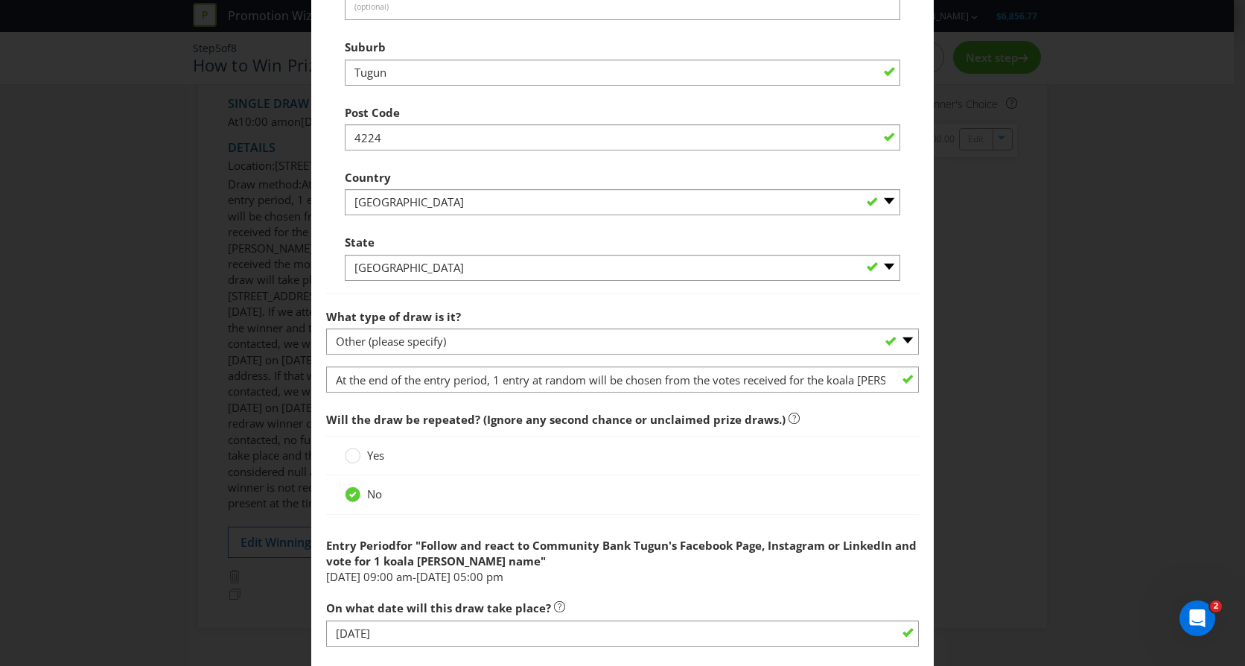
click at [833, 460] on div "Yes" at bounding box center [622, 455] width 555 height 16
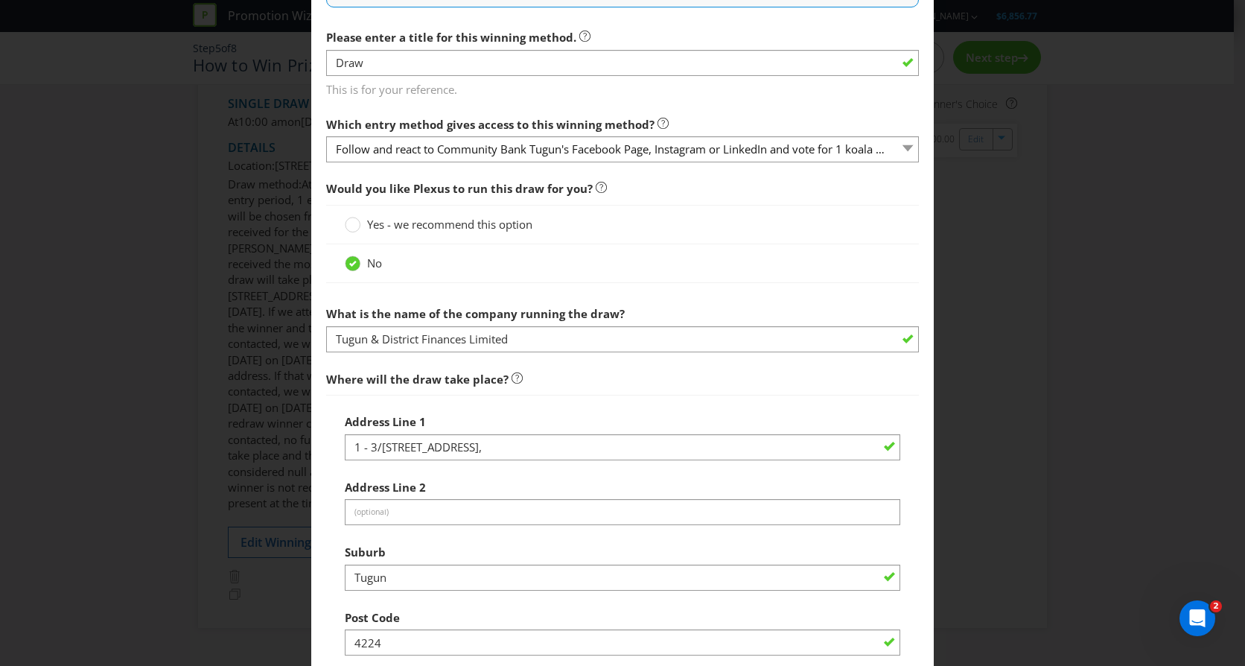
scroll to position [400, 0]
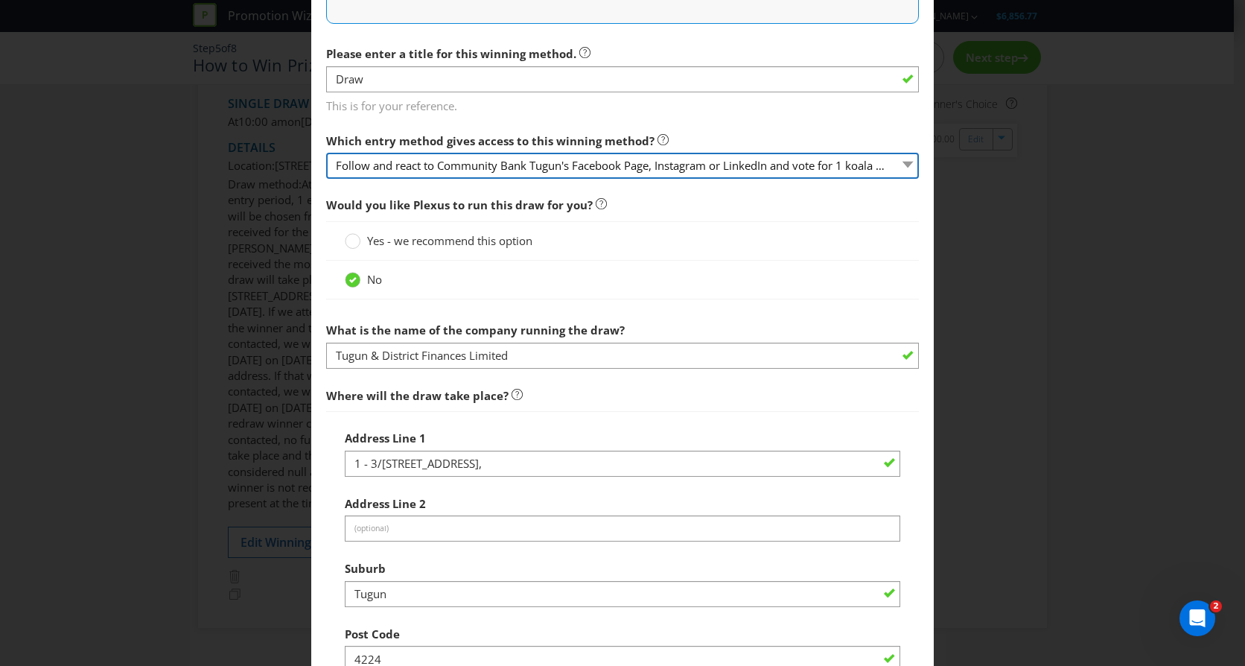
click at [899, 165] on select "Follow and react to Community Bank Tugun's Facebook Page, Instagram or LinkedIn…" at bounding box center [622, 166] width 593 height 26
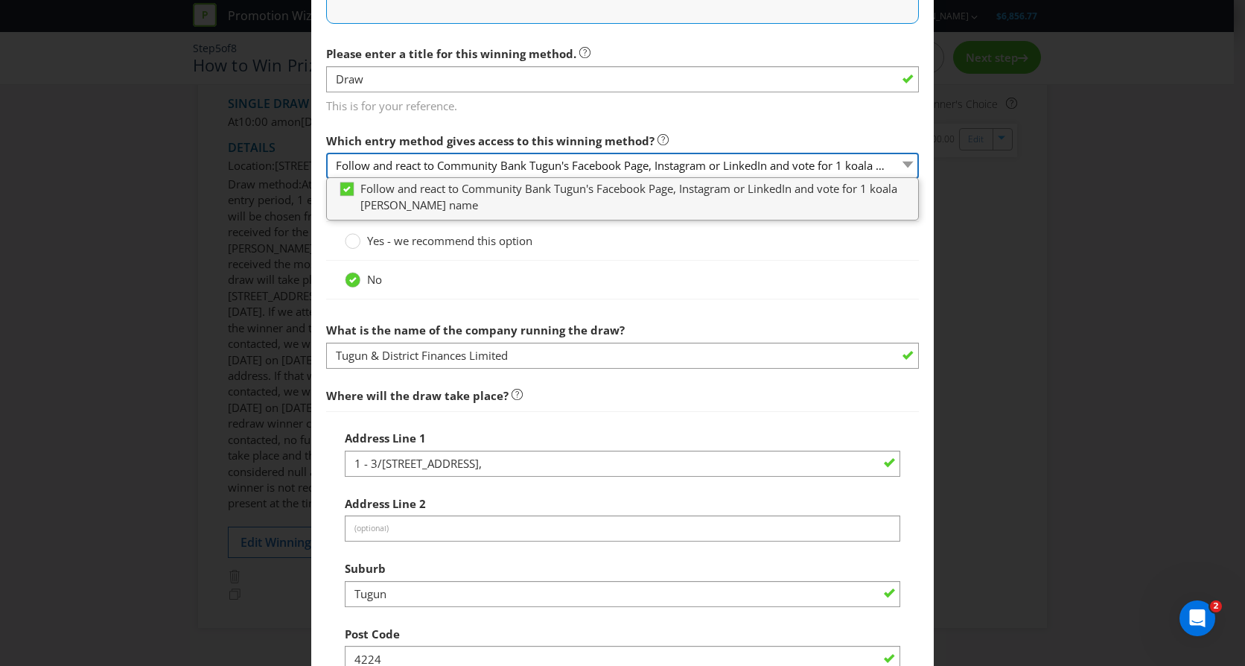
click at [899, 165] on select "Follow and react to Community Bank Tugun's Facebook Page, Instagram or LinkedIn…" at bounding box center [622, 166] width 593 height 26
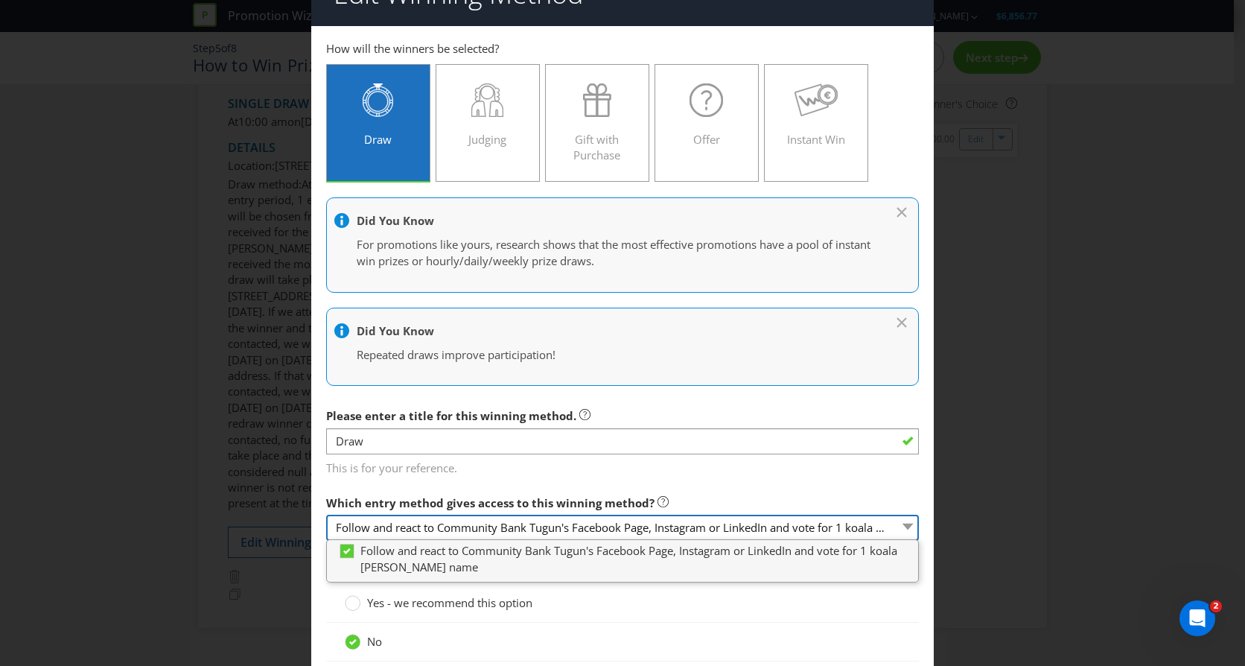
scroll to position [28, 0]
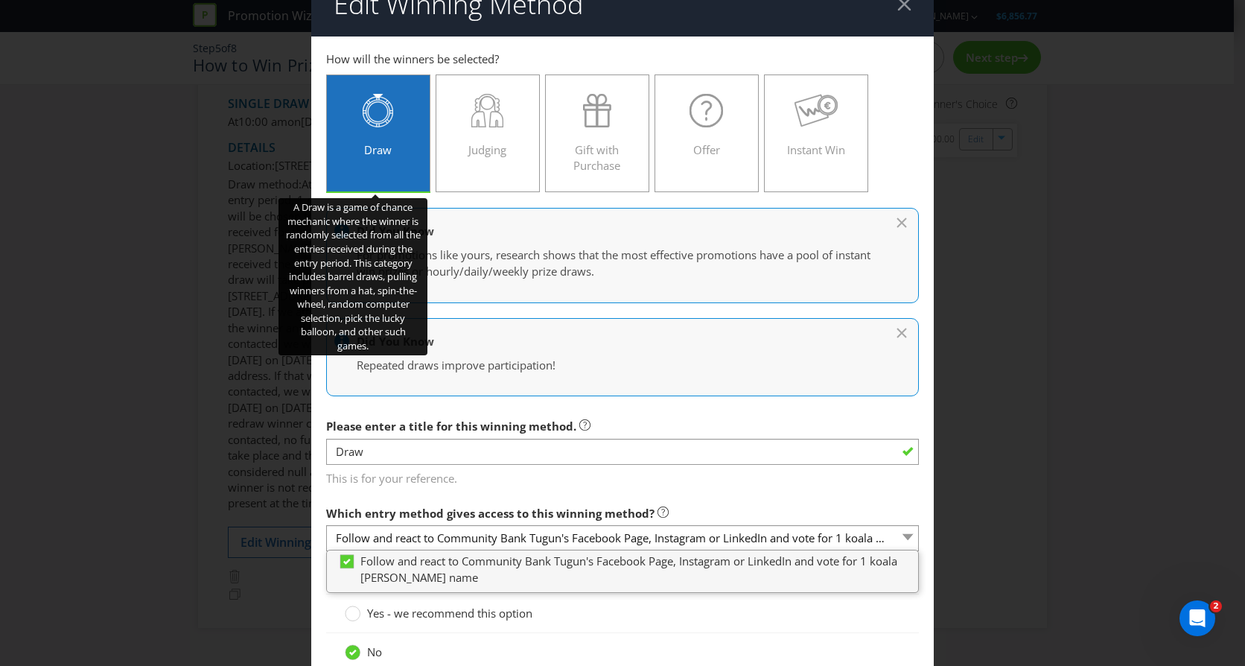
click at [369, 115] on icon at bounding box center [378, 111] width 31 height 34
click at [0, 0] on input "Draw" at bounding box center [0, 0] width 0 height 0
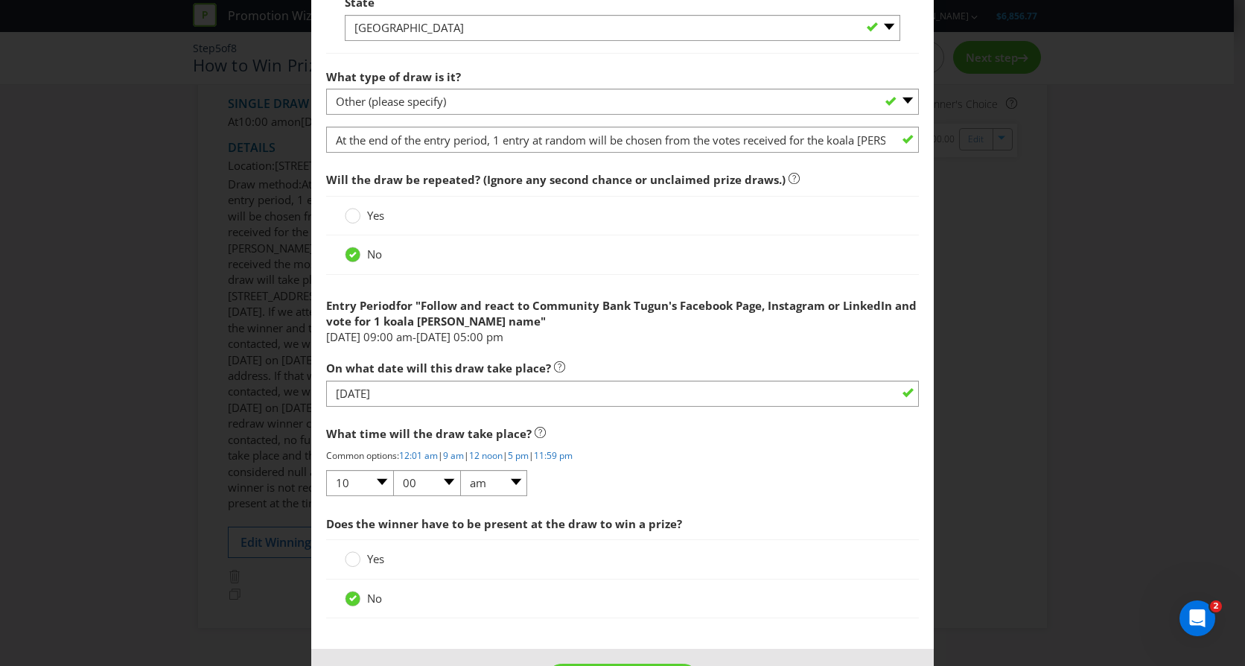
scroll to position [1219, 0]
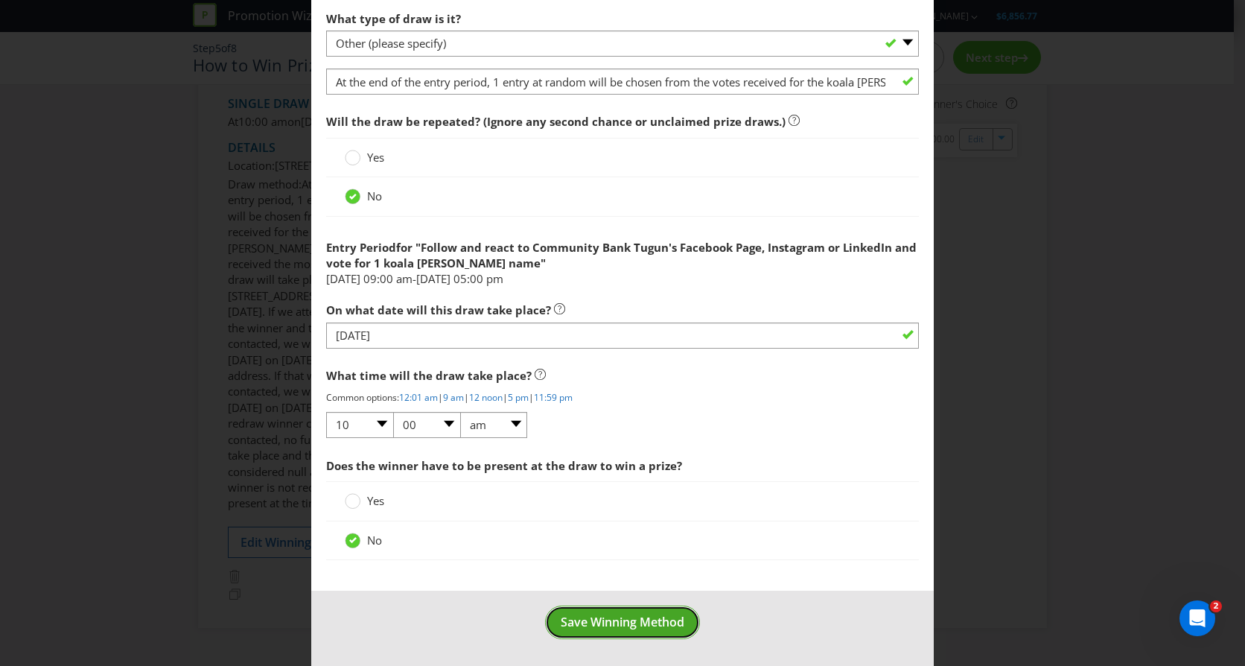
click at [620, 613] on span "Save Winning Method" at bounding box center [623, 621] width 124 height 16
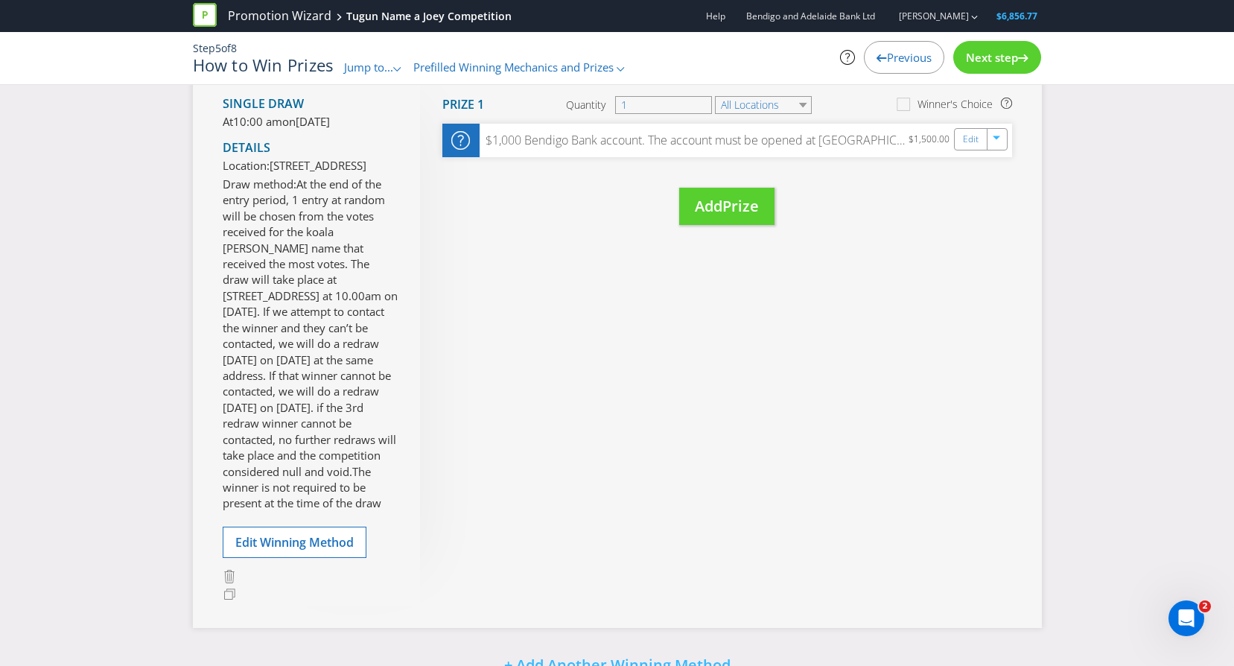
click at [335, 469] on span "At the end of the entry period, 1 entry at random will be chosen from the votes…" at bounding box center [310, 343] width 175 height 334
click at [293, 550] on span "Edit Winning Method" at bounding box center [294, 542] width 118 height 16
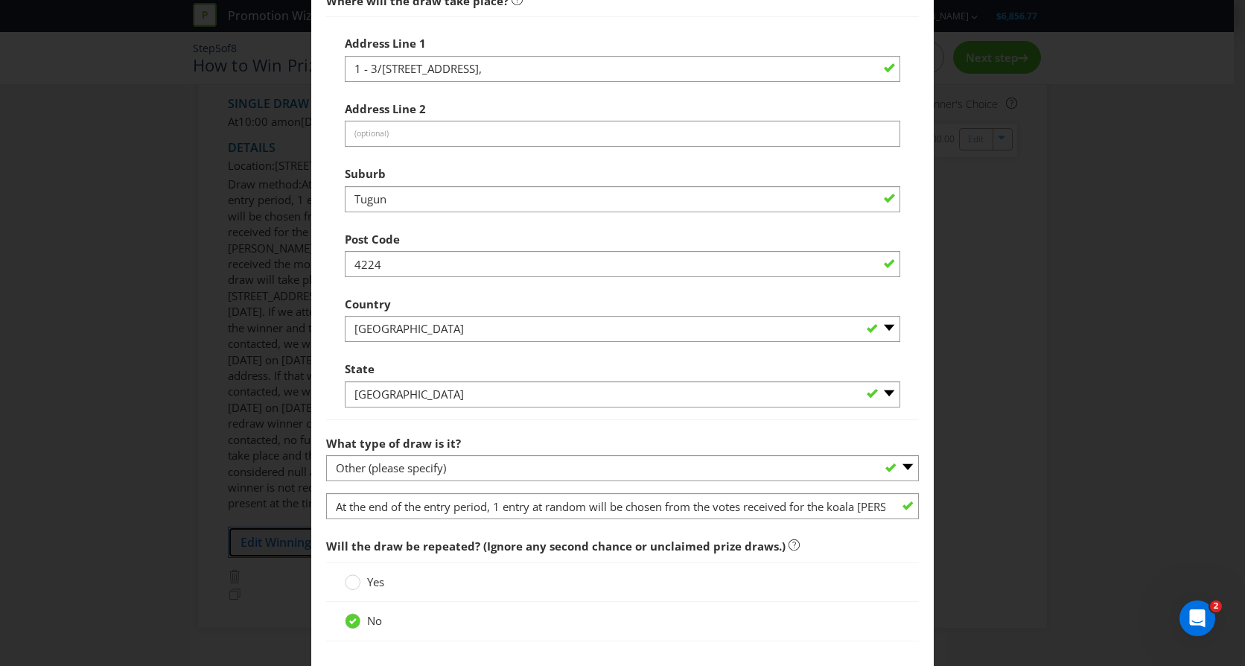
scroll to position [819, 0]
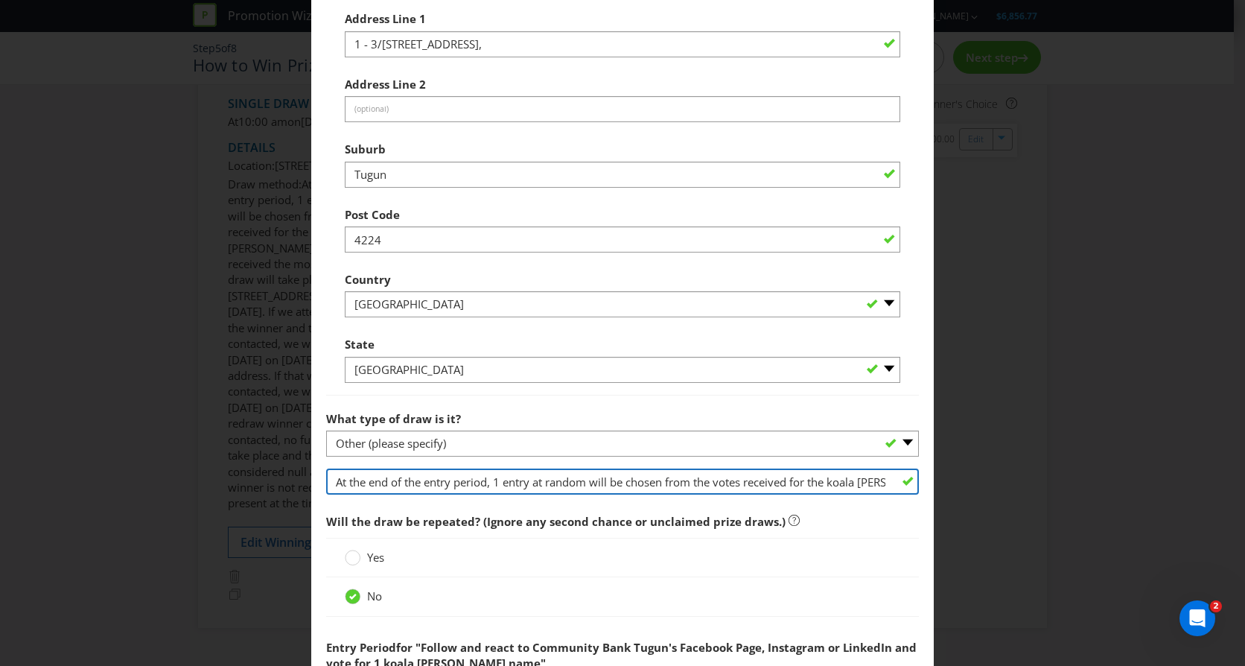
drag, startPoint x: 821, startPoint y: 481, endPoint x: 865, endPoint y: 482, distance: 43.9
click at [821, 481] on input "At the end of the entry period, 1 entry at random will be chosen from the votes…" at bounding box center [622, 481] width 593 height 26
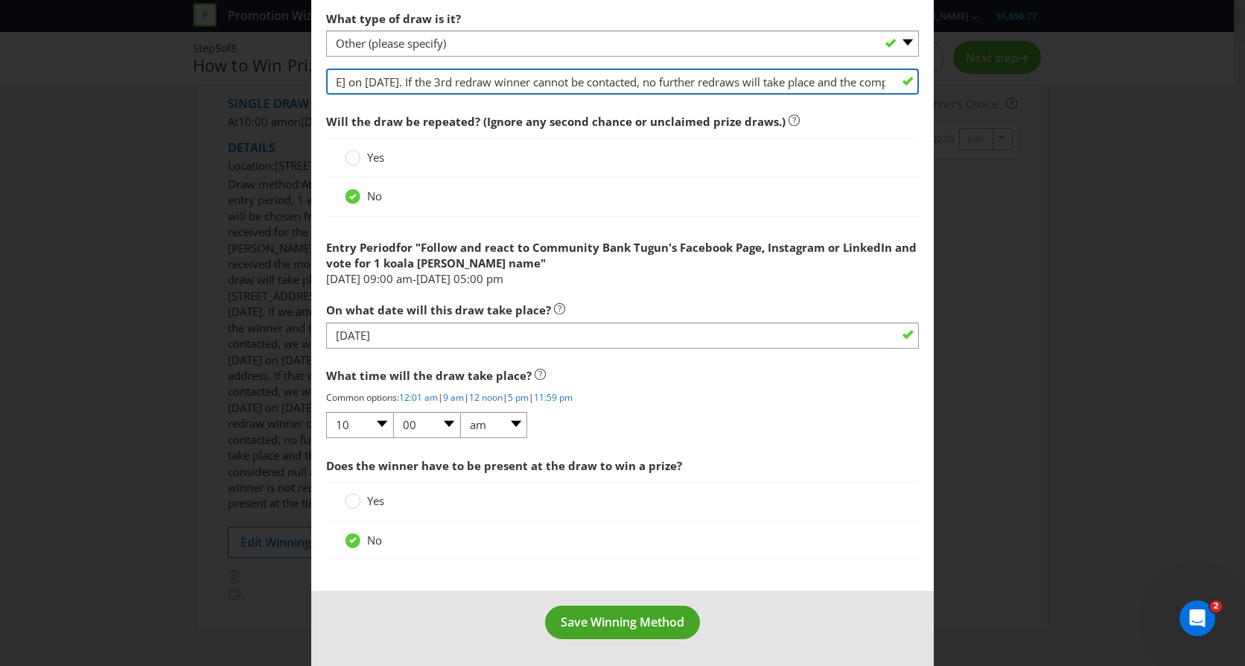
type input "At the end of the entry period, 1 entry at random will be chosen from the votes…"
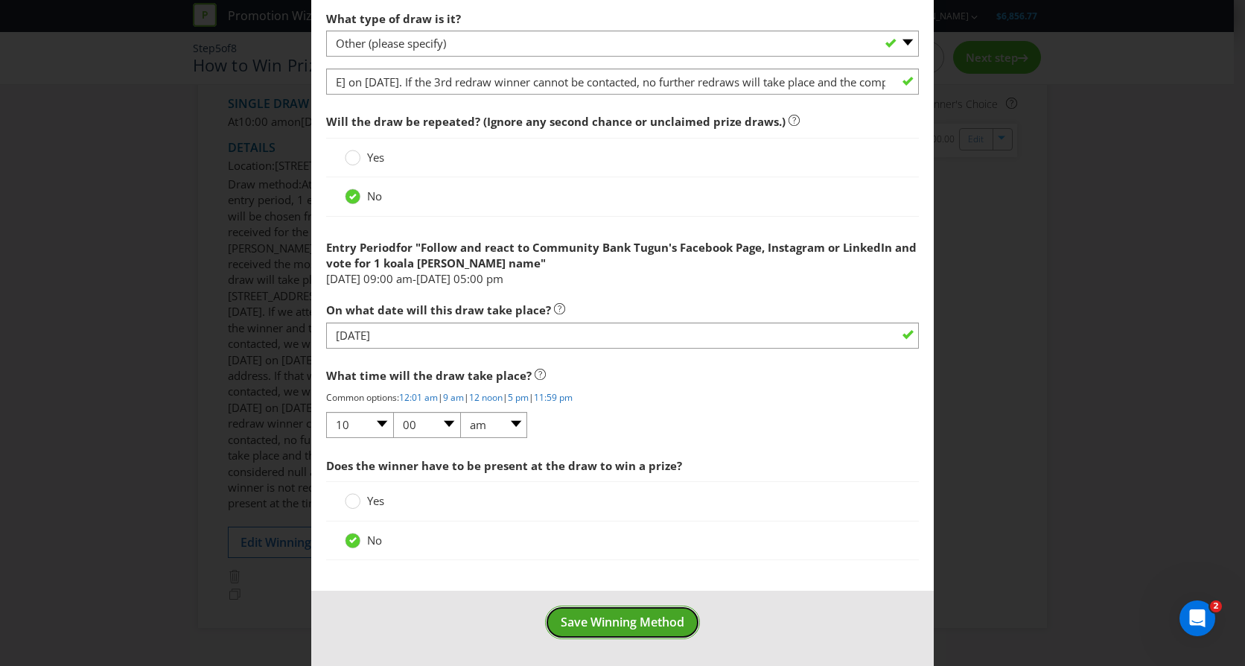
click at [625, 619] on span "Save Winning Method" at bounding box center [623, 621] width 124 height 16
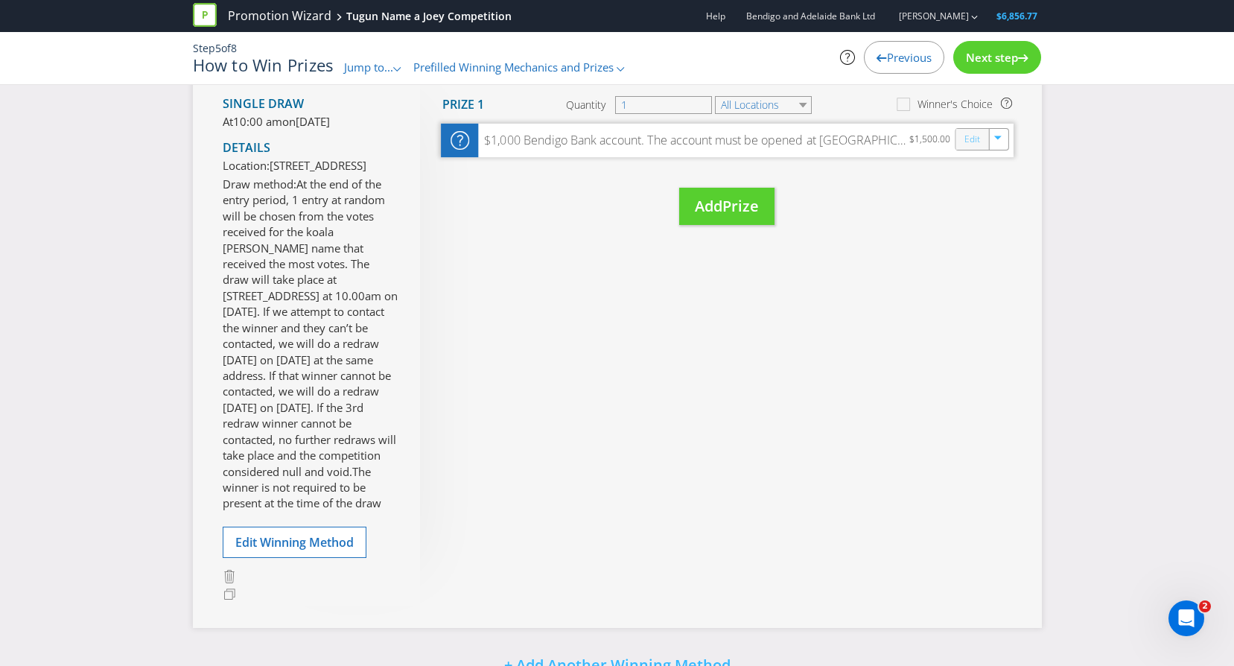
click at [970, 138] on link "Edit" at bounding box center [971, 138] width 16 height 17
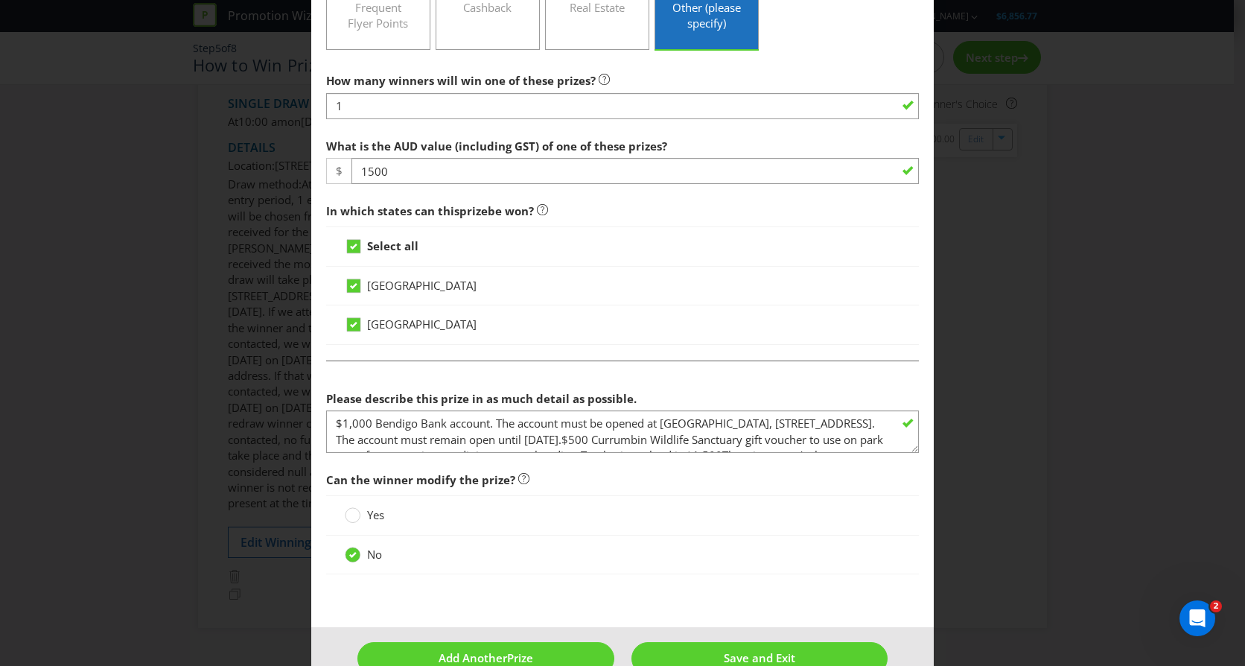
scroll to position [447, 0]
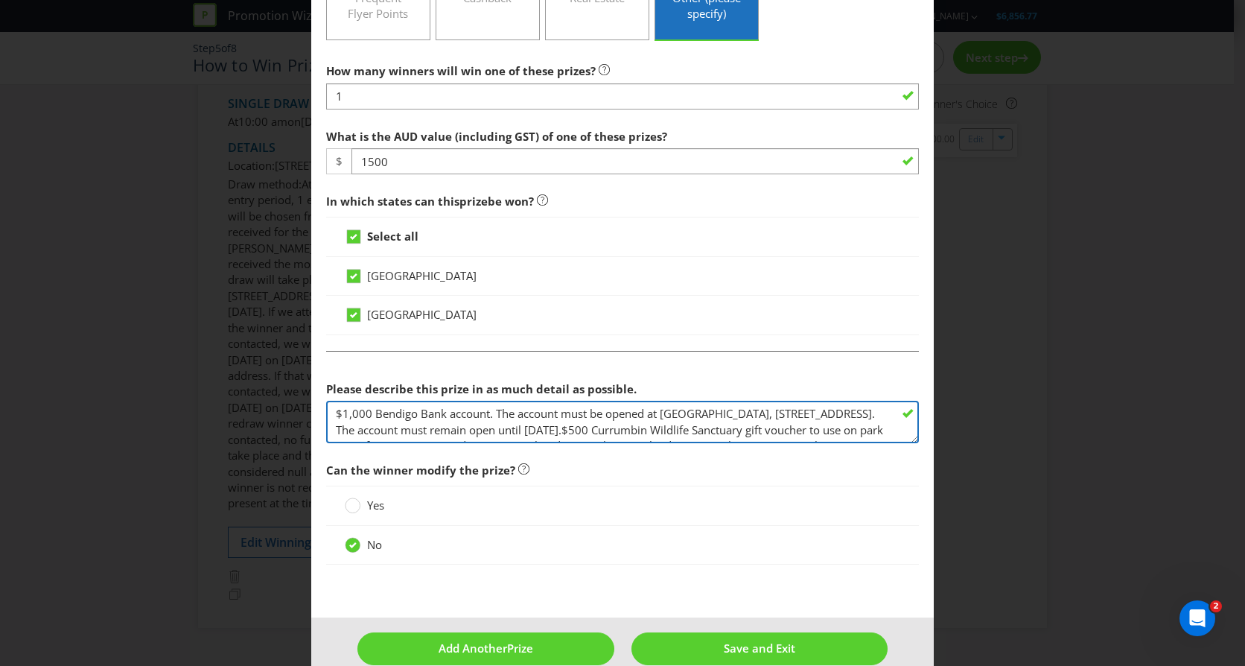
click at [786, 426] on textarea "$1,000 Bendigo Bank account. The account must be opened at [GEOGRAPHIC_DATA], […" at bounding box center [622, 422] width 593 height 42
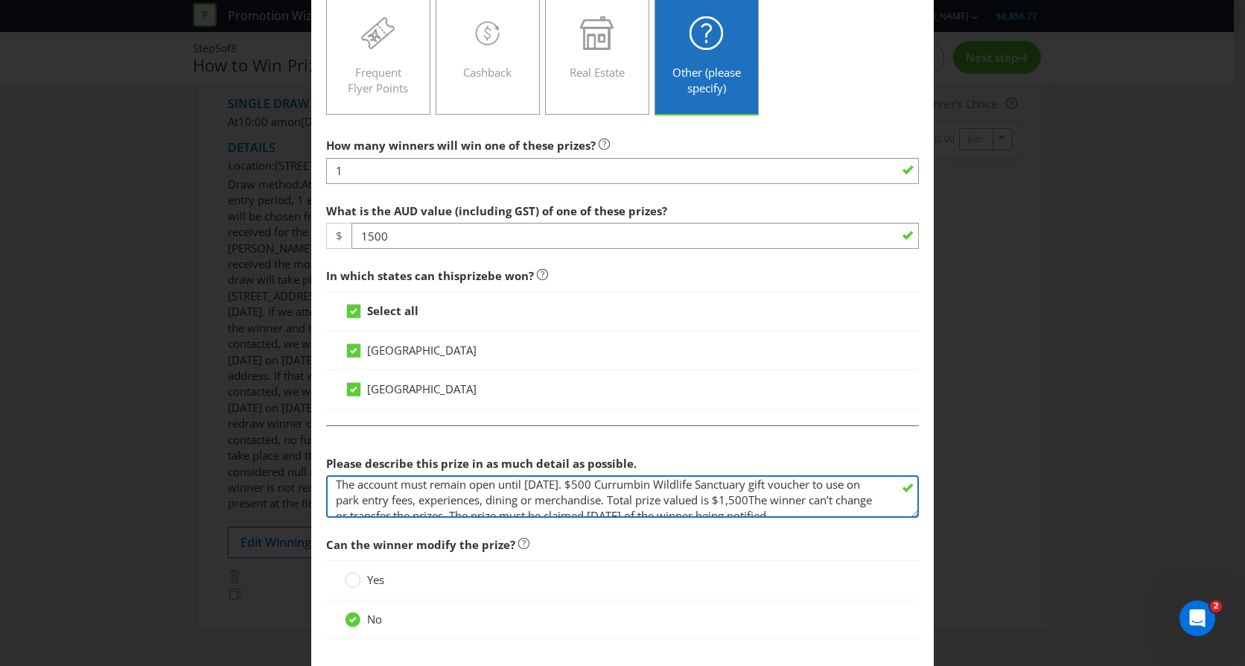
scroll to position [30, 0]
click at [546, 504] on textarea "$1,000 Bendigo Bank account. The account must be opened at [GEOGRAPHIC_DATA], […" at bounding box center [622, 496] width 593 height 42
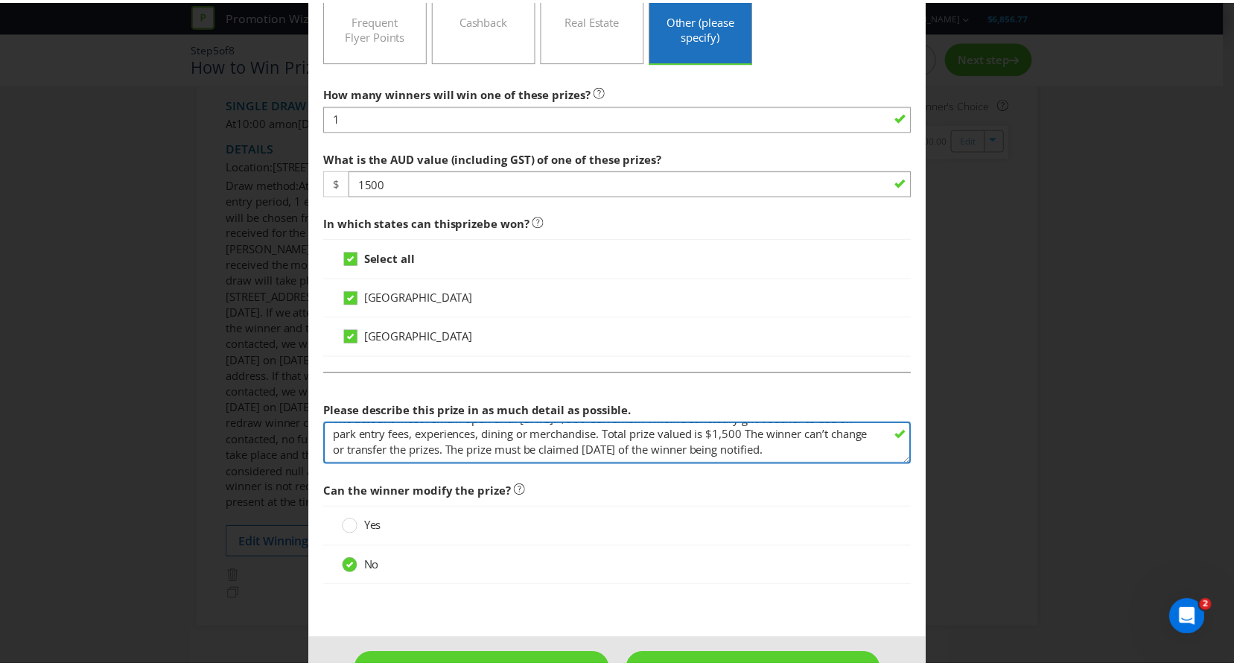
scroll to position [472, 0]
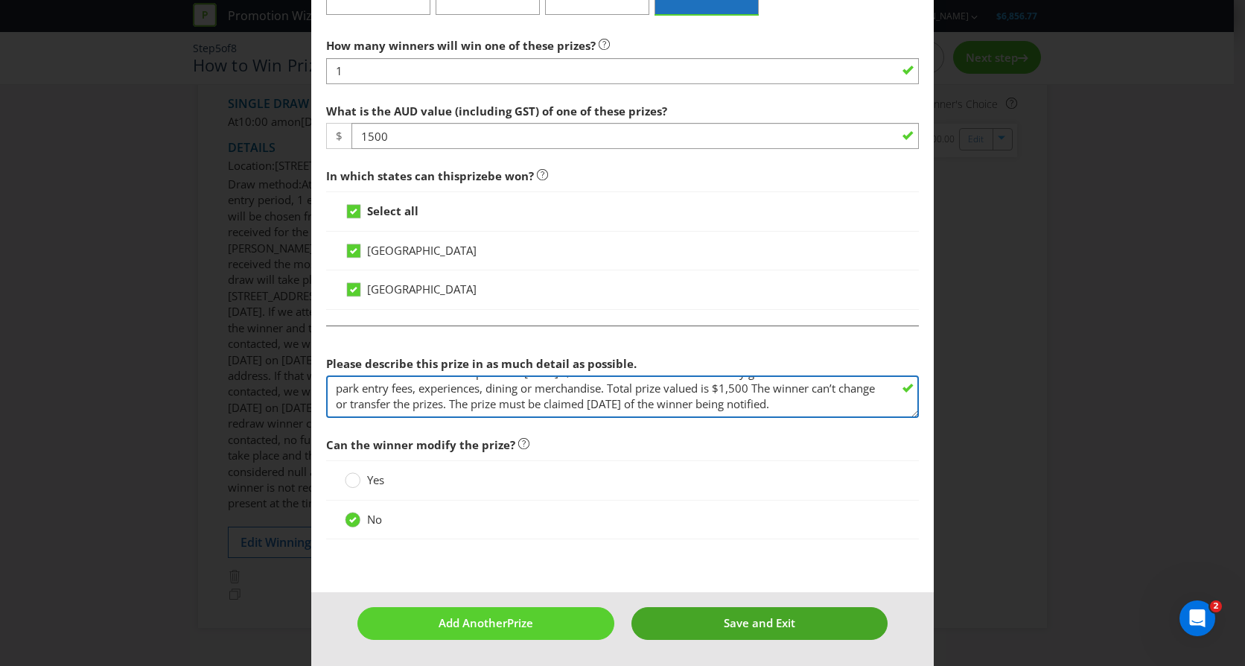
type textarea "$1,000 Bendigo Bank account. The account must be opened at Community Bank Tugun…"
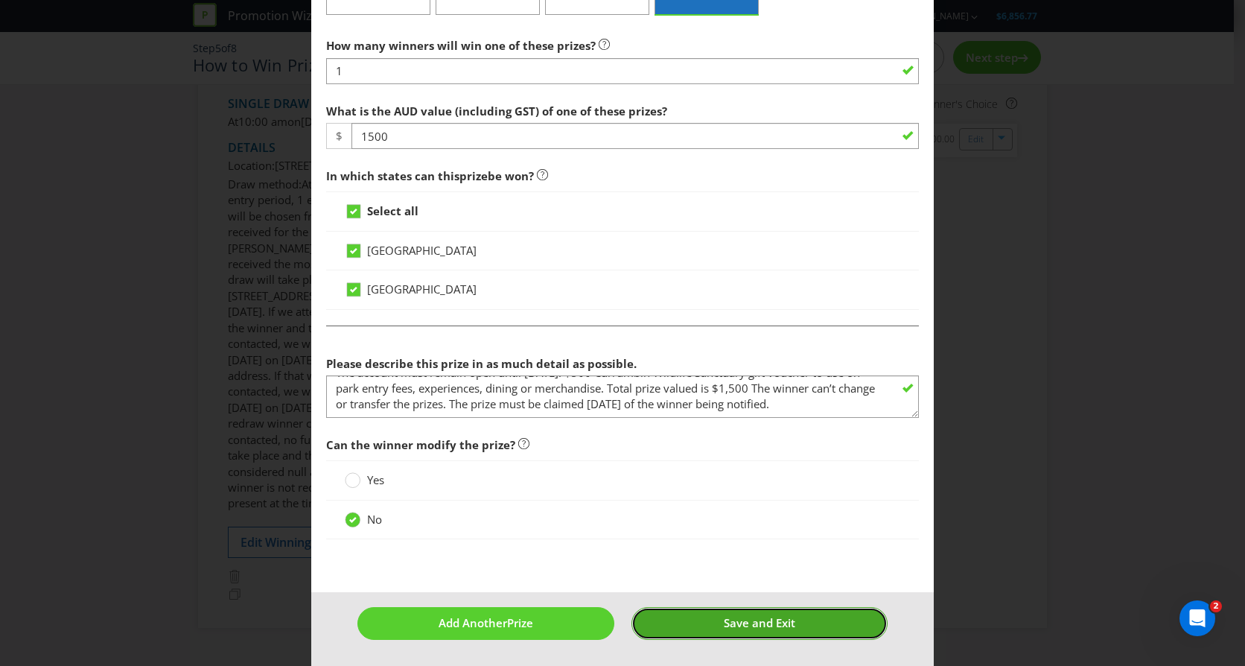
click at [764, 621] on span "Save and Exit" at bounding box center [759, 622] width 71 height 15
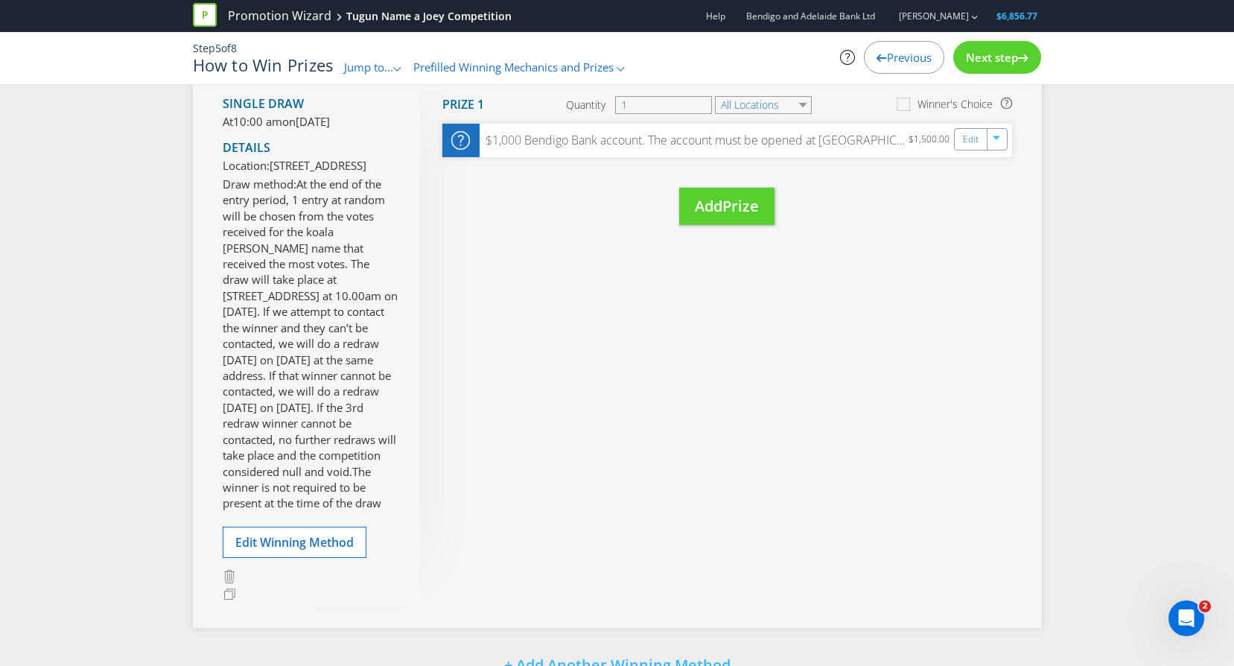
click at [988, 62] on span "Next step" at bounding box center [992, 57] width 52 height 15
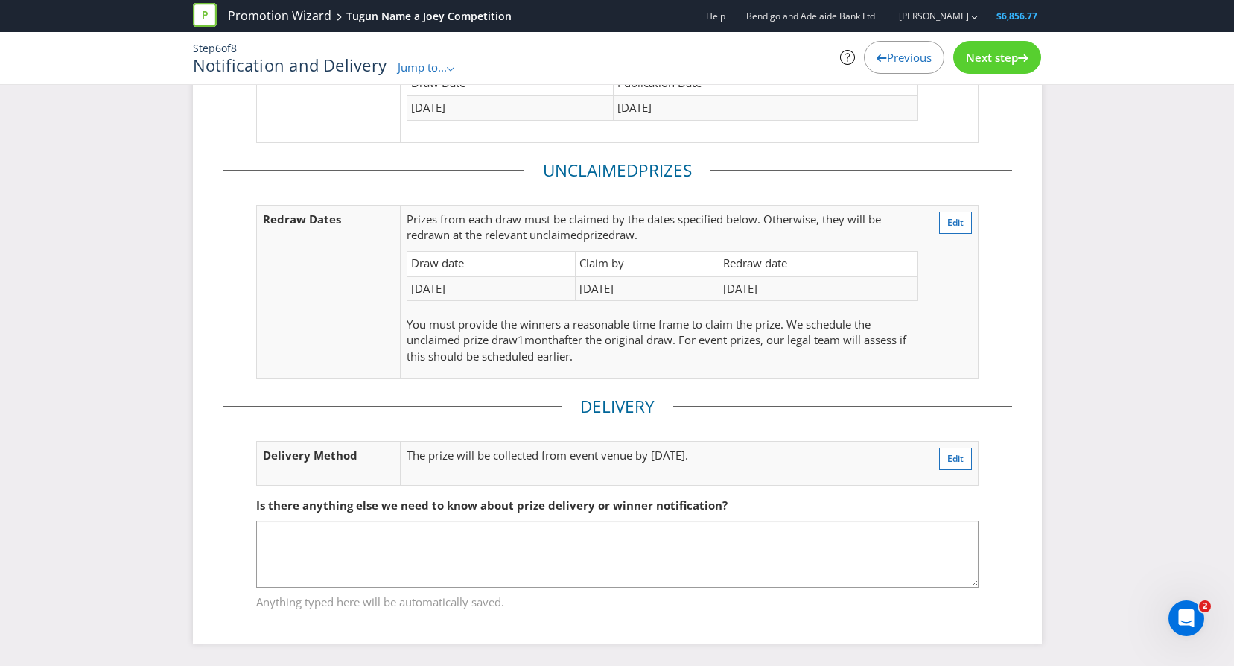
click at [988, 62] on span "Next step" at bounding box center [992, 57] width 52 height 15
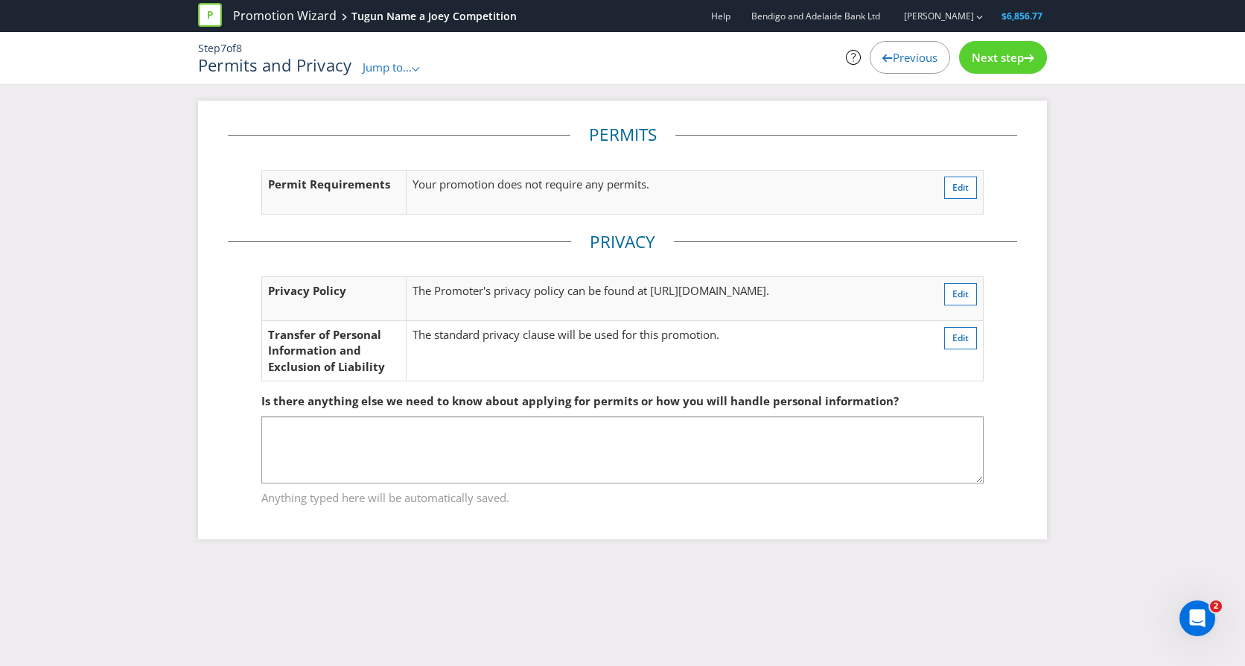
click at [989, 54] on span "Next step" at bounding box center [998, 57] width 52 height 15
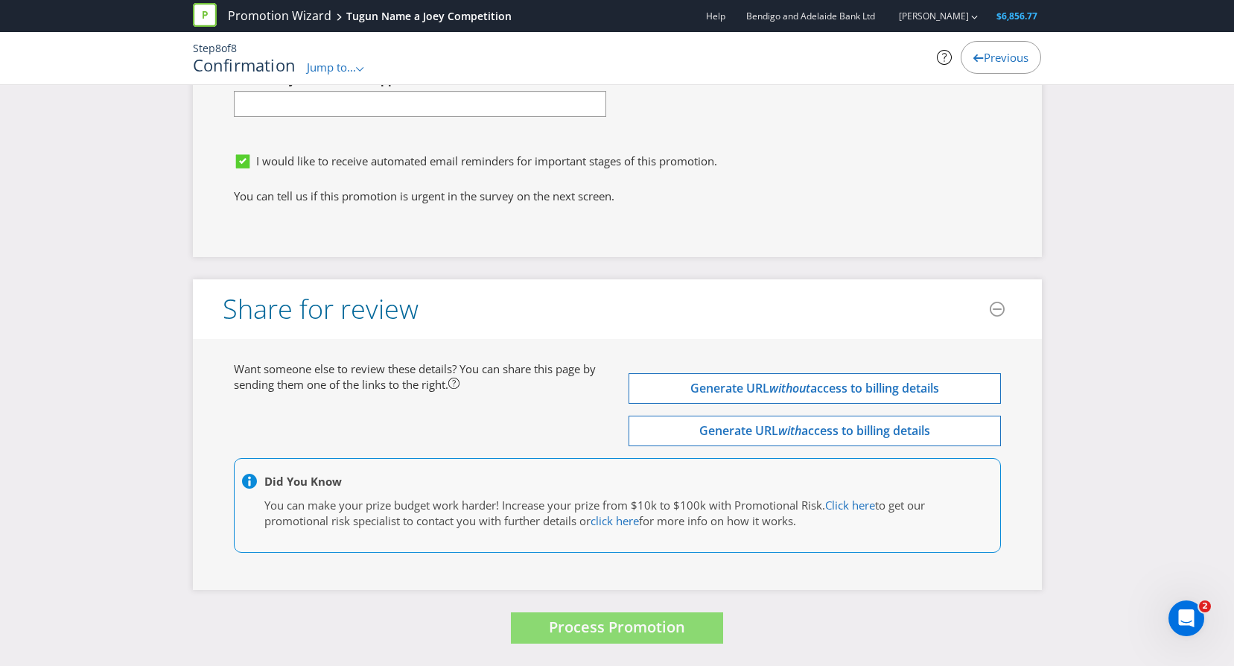
scroll to position [4803, 0]
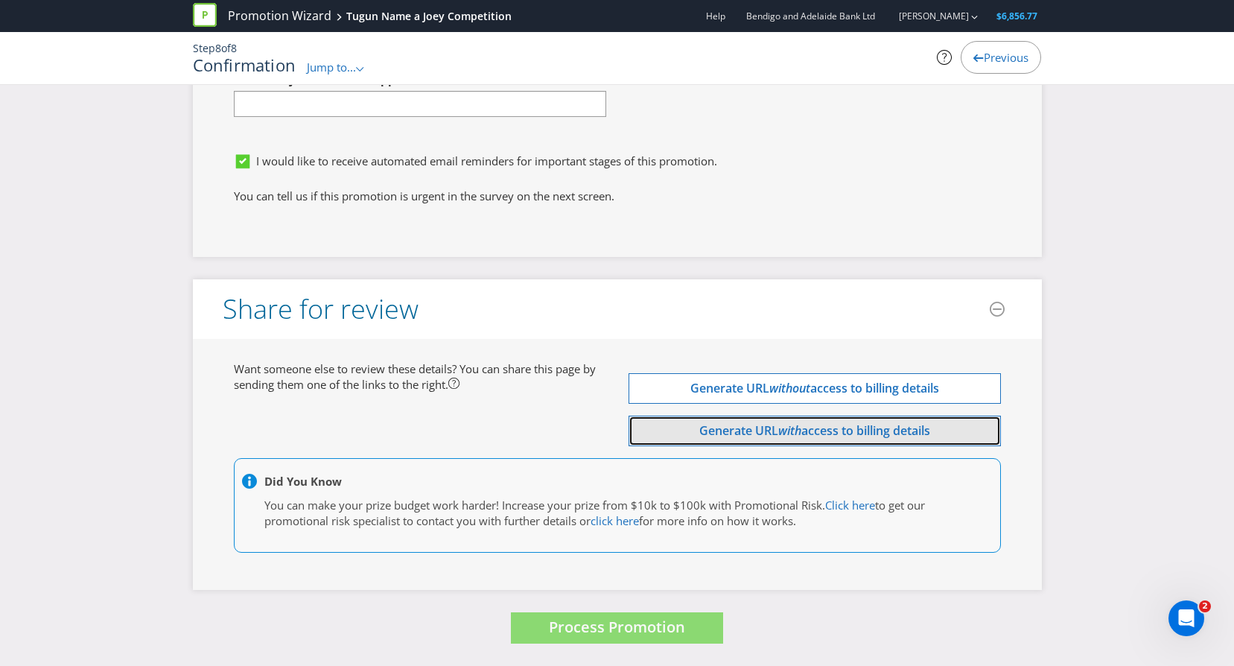
click at [846, 427] on span "access to billing details" at bounding box center [865, 430] width 129 height 16
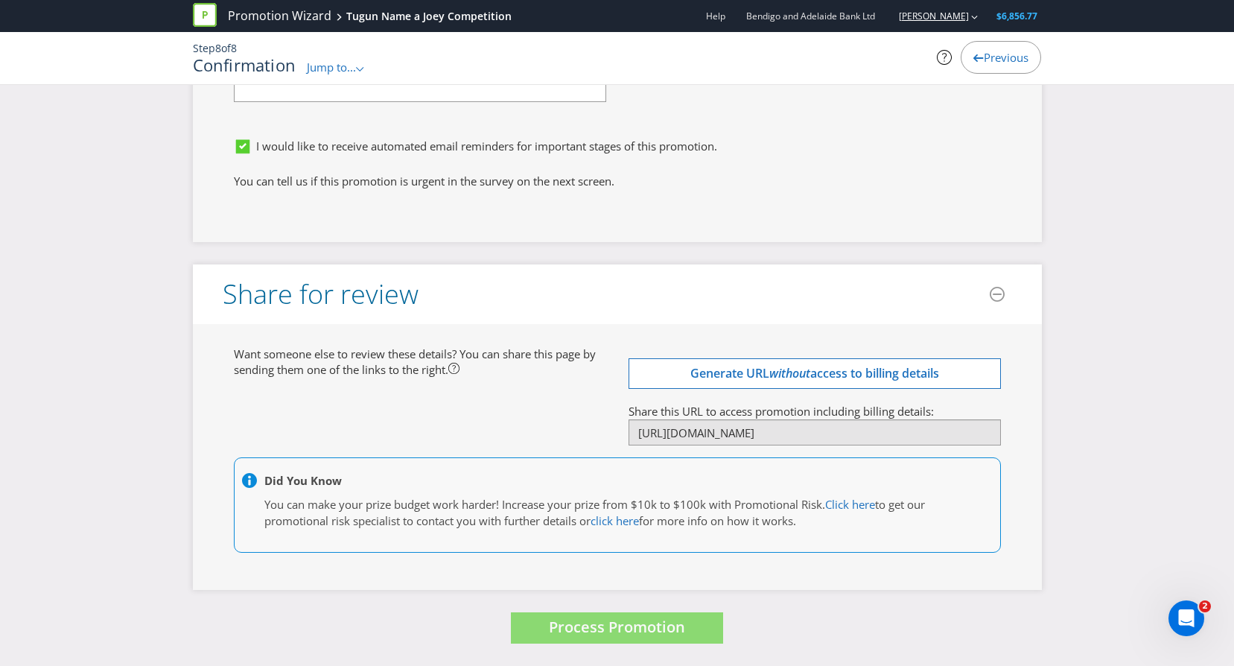
click at [957, 16] on link "Kylie Draper" at bounding box center [926, 16] width 85 height 13
click at [960, 52] on strong "Logout" at bounding box center [967, 46] width 38 height 15
